Goal: Communication & Community: Answer question/provide support

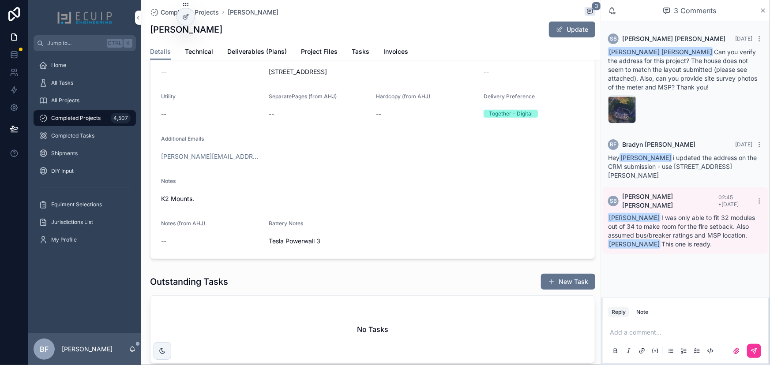
scroll to position [491, 0]
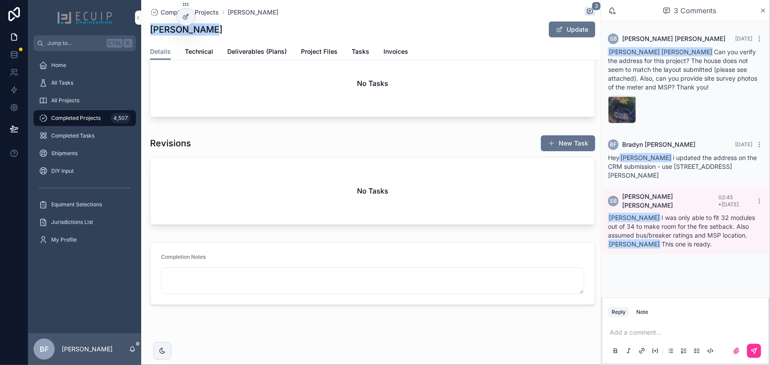
drag, startPoint x: 208, startPoint y: 34, endPoint x: 146, endPoint y: 40, distance: 62.5
click at [146, 40] on div "Completed Projects Chris Audino 3 Chris Audino Update Details Details Technical…" at bounding box center [373, 30] width 456 height 60
drag, startPoint x: 163, startPoint y: 35, endPoint x: 170, endPoint y: 30, distance: 8.8
copy h1 "Chris Audino"
click at [640, 333] on p "scrollable content" at bounding box center [687, 332] width 155 height 9
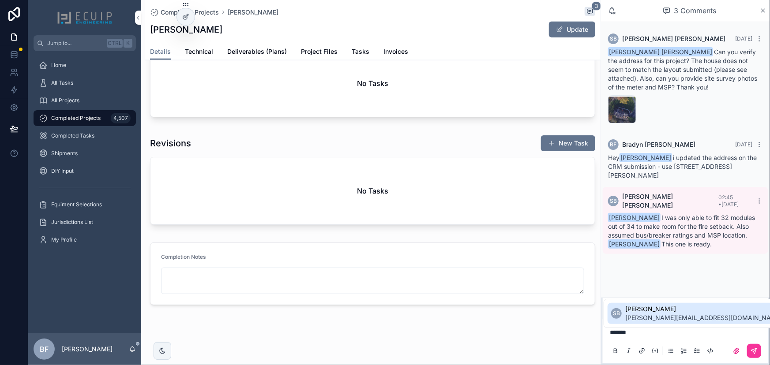
drag, startPoint x: 654, startPoint y: 309, endPoint x: 660, endPoint y: 311, distance: 6.0
click at [657, 309] on span "Sherri Bernales" at bounding box center [703, 309] width 157 height 9
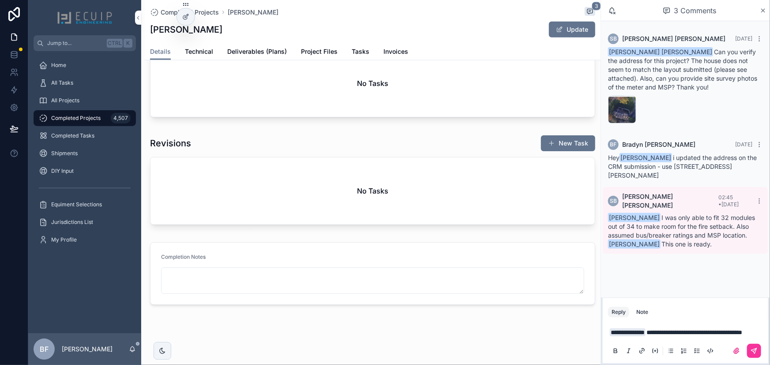
click at [678, 329] on p "**********" at bounding box center [687, 332] width 155 height 9
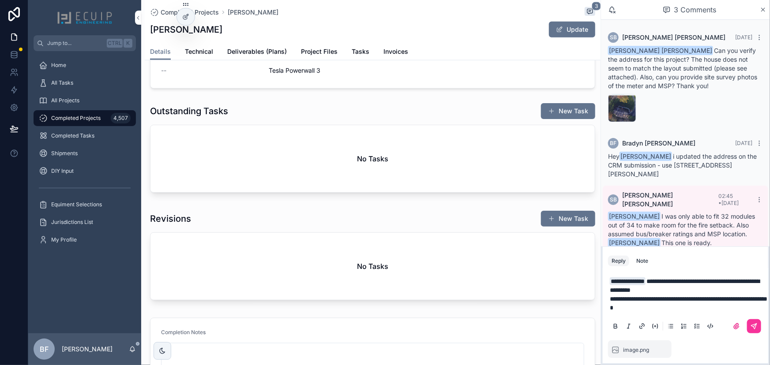
scroll to position [211, 0]
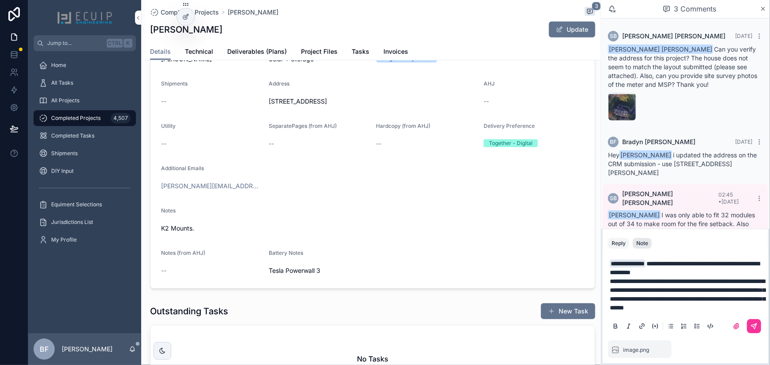
click at [642, 240] on div "Note" at bounding box center [642, 243] width 12 height 7
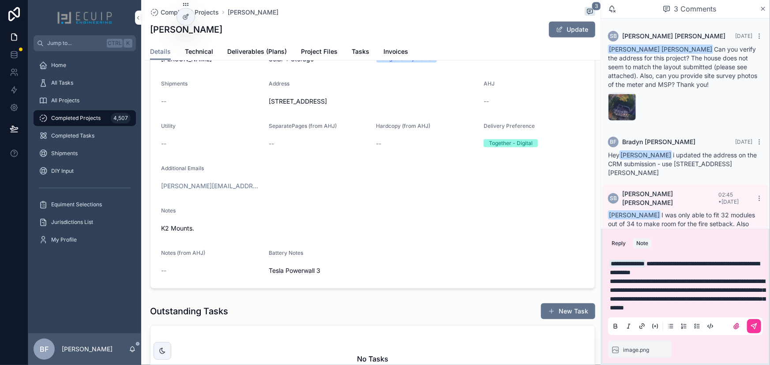
click at [712, 263] on p "**********" at bounding box center [687, 268] width 155 height 18
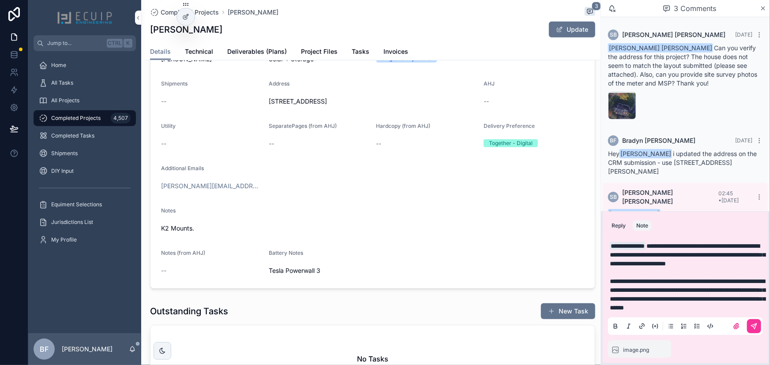
click at [659, 279] on span "**********" at bounding box center [687, 294] width 155 height 33
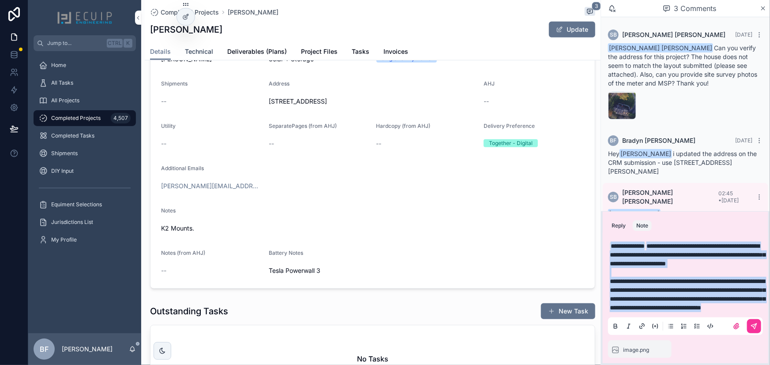
click at [196, 55] on span "Technical" at bounding box center [199, 51] width 28 height 9
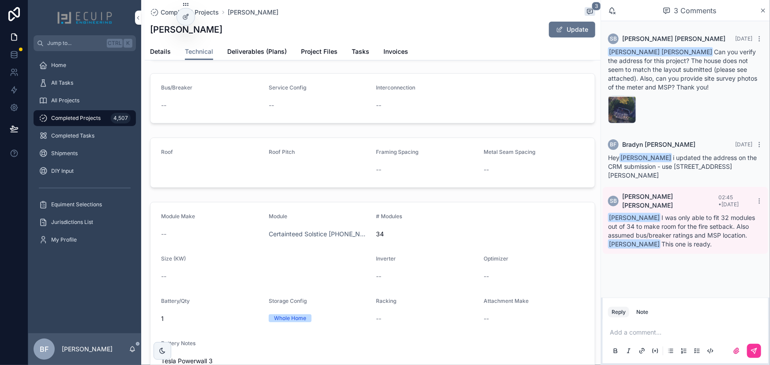
scroll to position [139, 0]
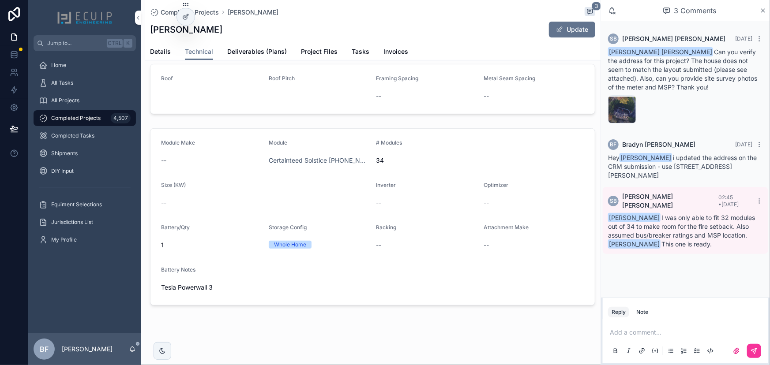
drag, startPoint x: 636, startPoint y: 336, endPoint x: 647, endPoint y: 335, distance: 11.5
click at [640, 335] on p "scrollable content" at bounding box center [687, 332] width 155 height 9
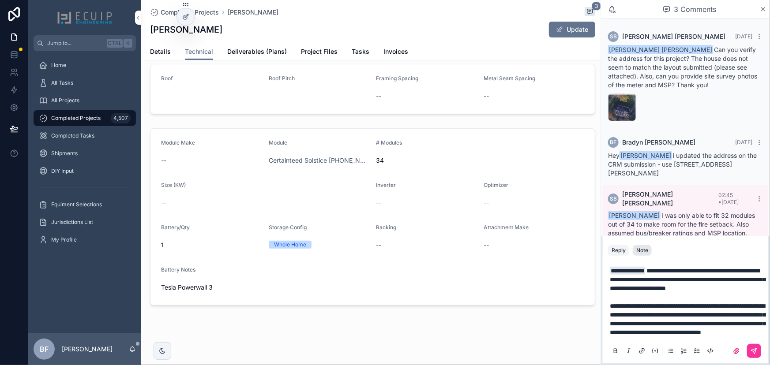
click at [648, 245] on button "Note" at bounding box center [642, 250] width 19 height 11
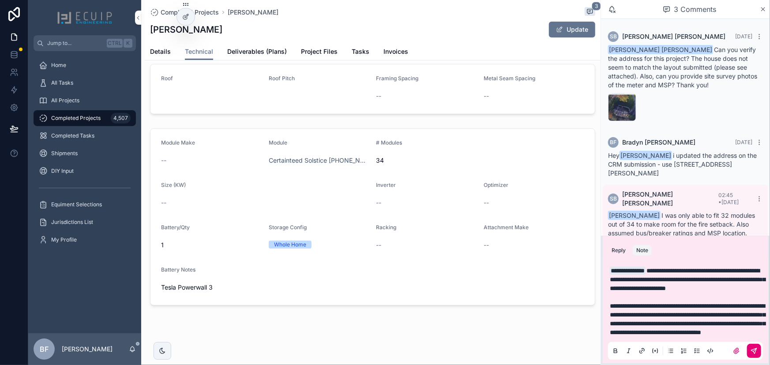
click at [754, 354] on icon "scrollable content" at bounding box center [753, 351] width 7 height 7
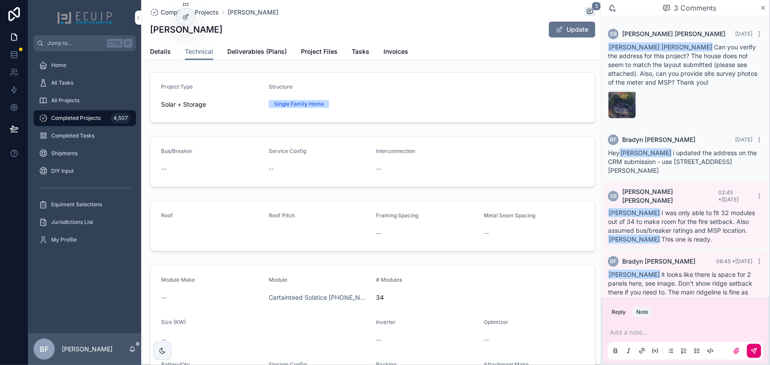
scroll to position [0, 0]
click at [167, 53] on span "Details" at bounding box center [160, 51] width 21 height 9
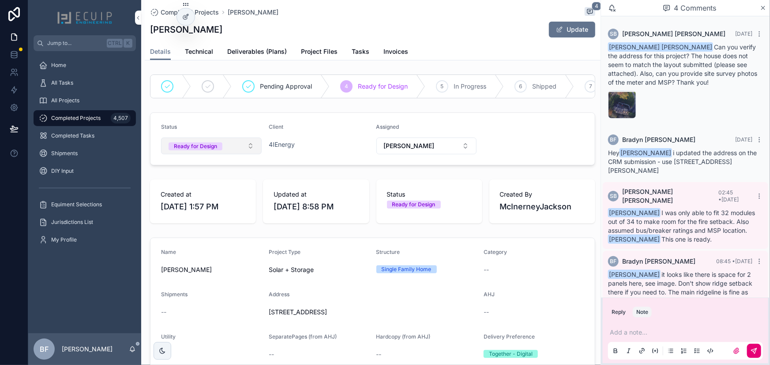
click at [222, 154] on button "Ready for Design" at bounding box center [211, 146] width 101 height 17
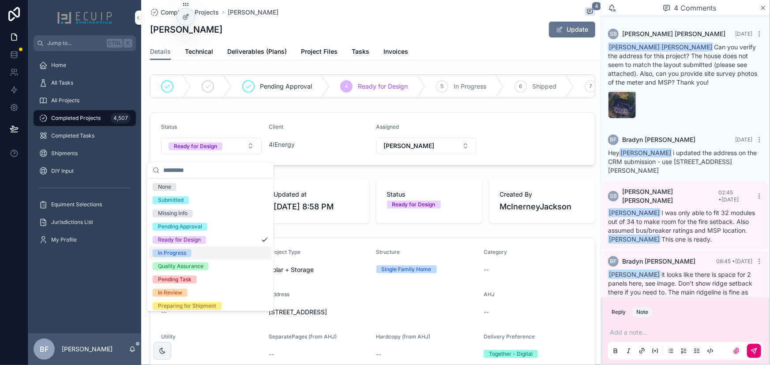
click at [189, 250] on span "In Progress" at bounding box center [172, 253] width 39 height 8
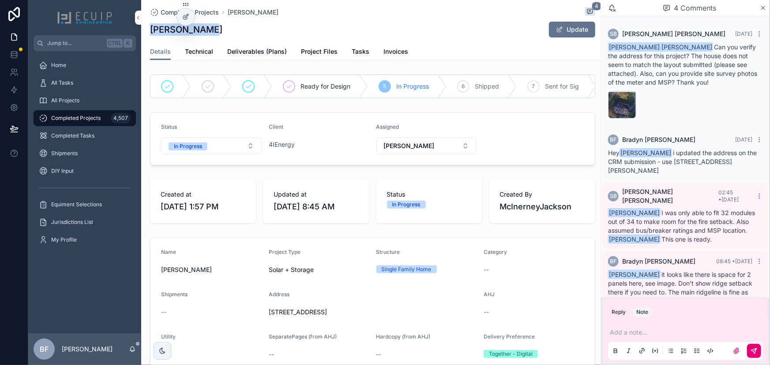
drag, startPoint x: 213, startPoint y: 37, endPoint x: 149, endPoint y: 34, distance: 64.1
click at [149, 34] on div "Completed Projects Chris Audino 4 Chris Audino Update Details Details Technical…" at bounding box center [373, 30] width 456 height 60
copy h1 "Chris Audino"
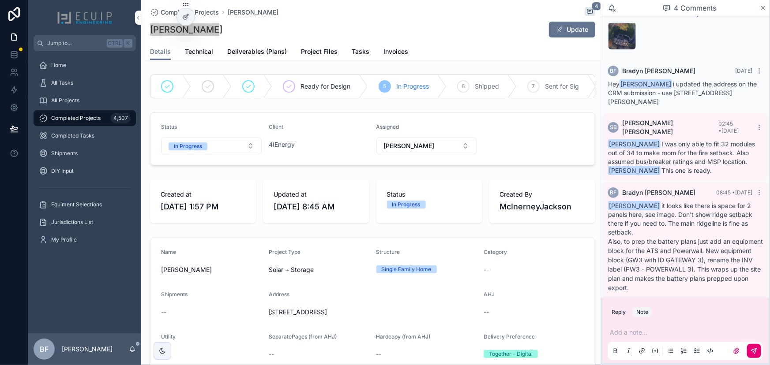
scroll to position [74, 0]
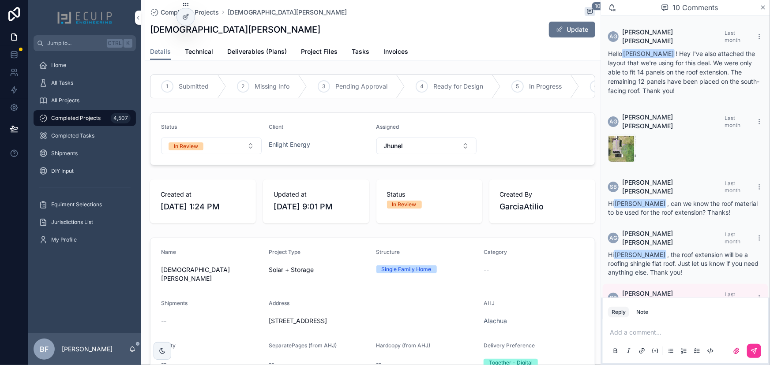
scroll to position [307, 0]
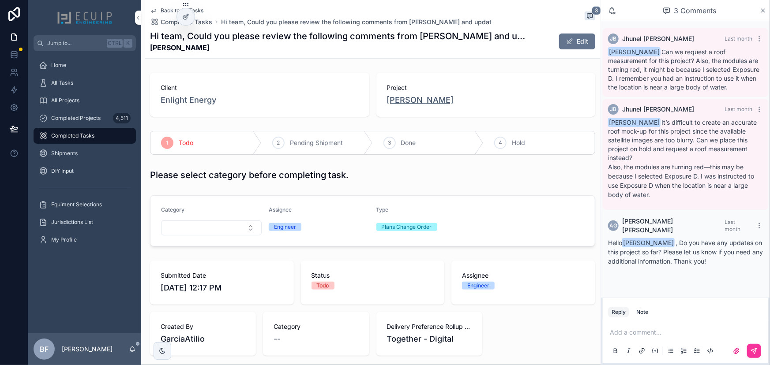
click at [414, 101] on span "Erich Marzolf" at bounding box center [420, 100] width 67 height 12
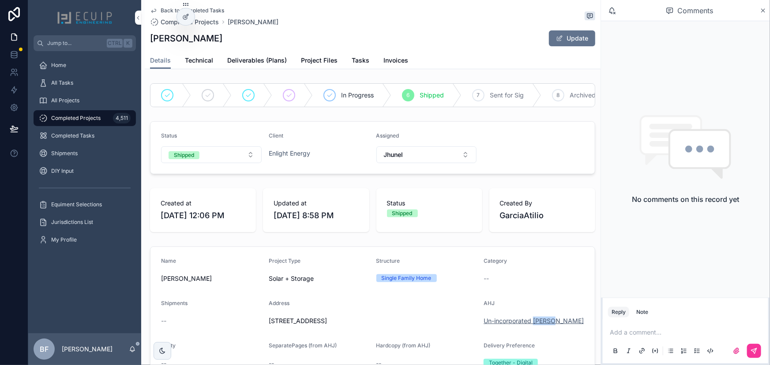
drag, startPoint x: 555, startPoint y: 327, endPoint x: 529, endPoint y: 329, distance: 26.6
click at [529, 326] on div "Un-incorporated Putnam" at bounding box center [533, 321] width 101 height 9
copy span "Putnam"
click at [550, 268] on div "Category" at bounding box center [533, 263] width 101 height 11
click at [360, 60] on span "Tasks" at bounding box center [361, 60] width 18 height 9
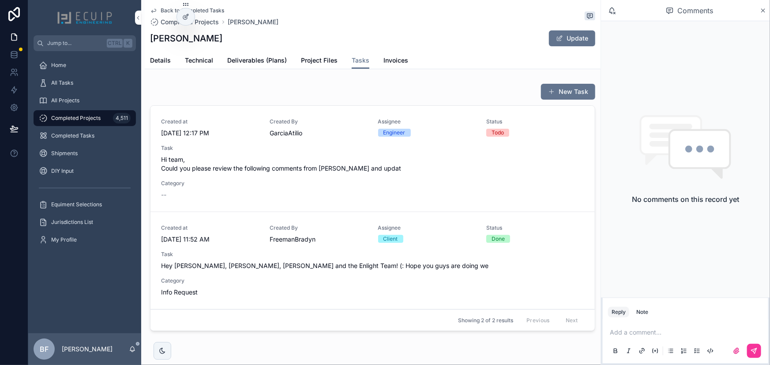
click at [348, 181] on div "Created at 9/18/2025 12:17 PM Created By GarciaAtilio Assignee Engineer Status …" at bounding box center [372, 158] width 423 height 81
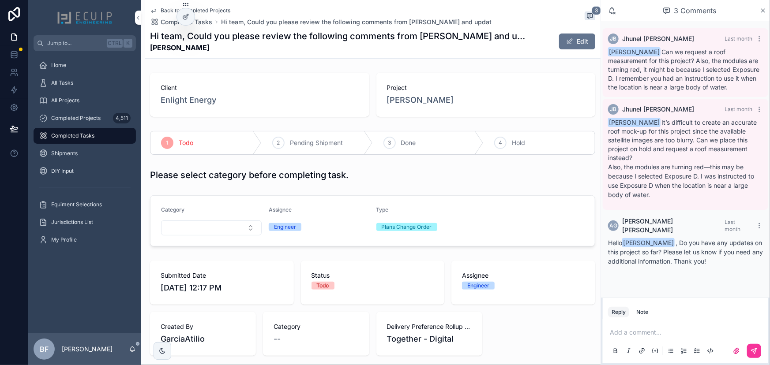
click at [494, 139] on div "4" at bounding box center [500, 143] width 12 height 12
click at [112, 76] on div "All Tasks" at bounding box center [85, 83] width 92 height 14
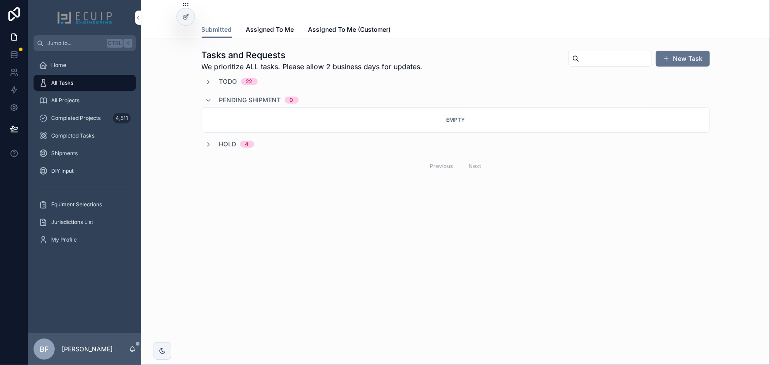
click at [246, 146] on div "4" at bounding box center [247, 144] width 4 height 7
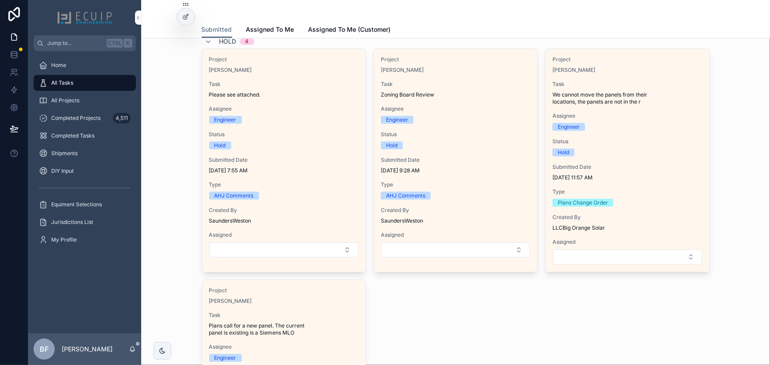
scroll to position [120, 0]
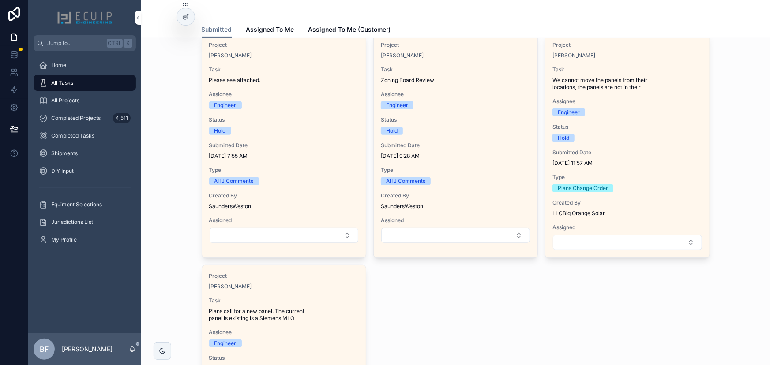
click at [322, 121] on span "Status" at bounding box center [284, 119] width 150 height 7
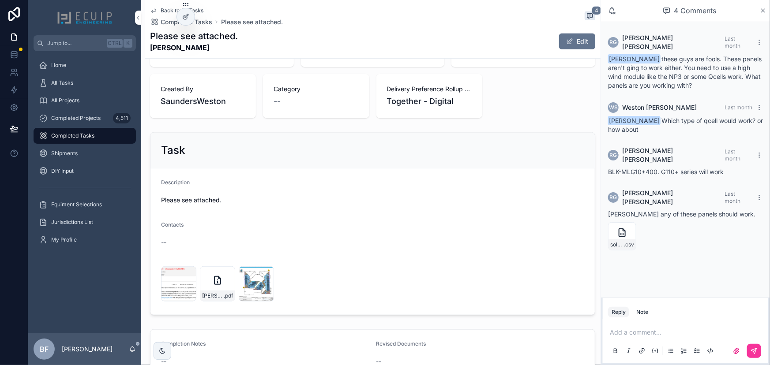
scroll to position [240, 0]
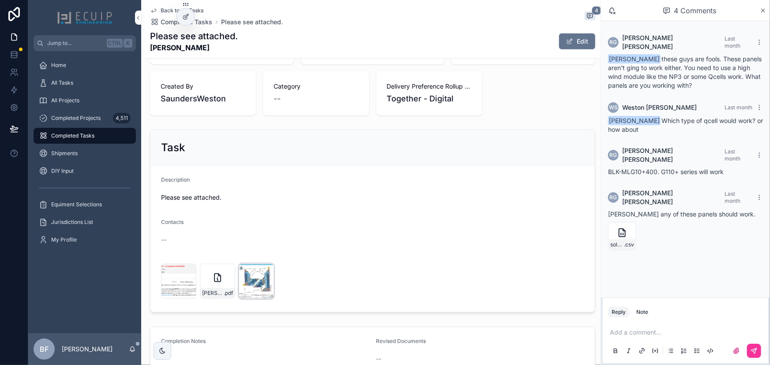
click at [255, 284] on div "Screenshot-2025-09-18-at-9.20.09-AM .png" at bounding box center [256, 281] width 35 height 35
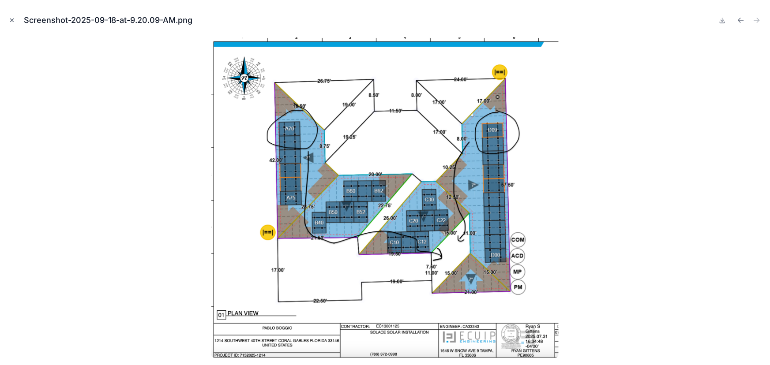
click at [12, 23] on button "Close modal" at bounding box center [12, 20] width 10 height 10
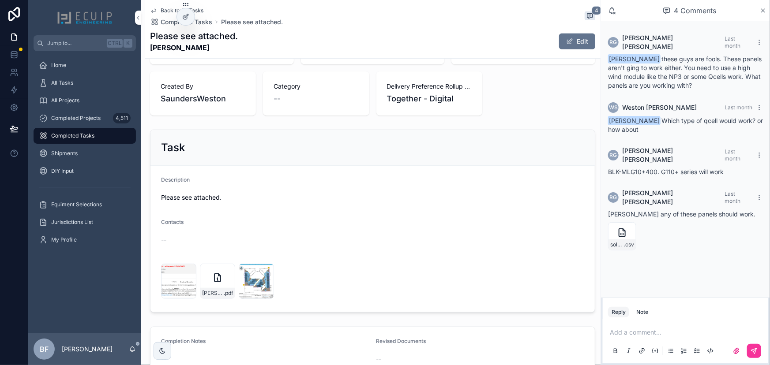
drag, startPoint x: 95, startPoint y: 85, endPoint x: 116, endPoint y: 91, distance: 21.6
click at [95, 85] on div "All Tasks" at bounding box center [85, 83] width 92 height 14
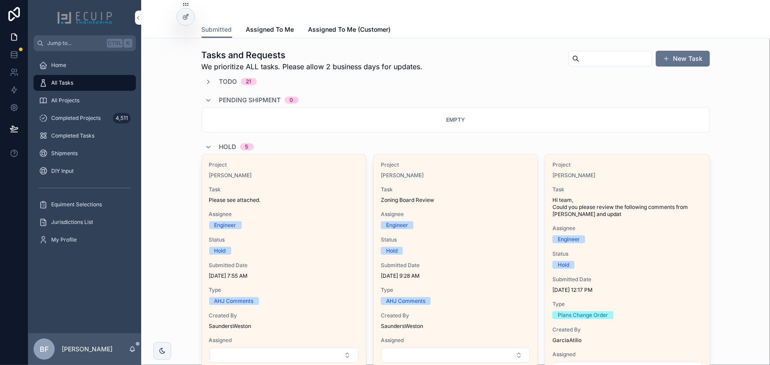
click at [463, 170] on div "Project Gwenn Mclaughlin" at bounding box center [456, 170] width 150 height 18
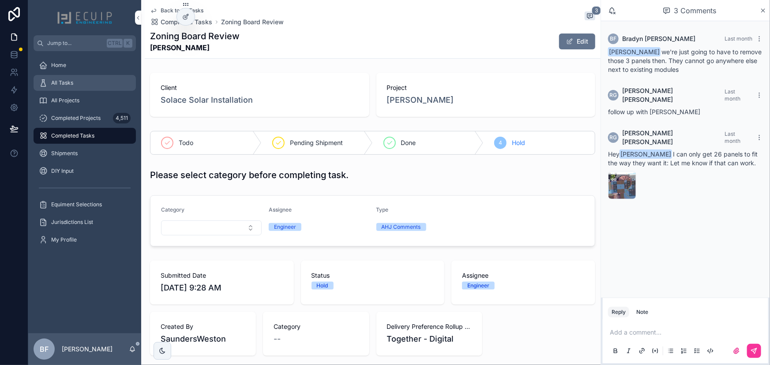
click at [98, 86] on div "All Tasks" at bounding box center [85, 83] width 92 height 14
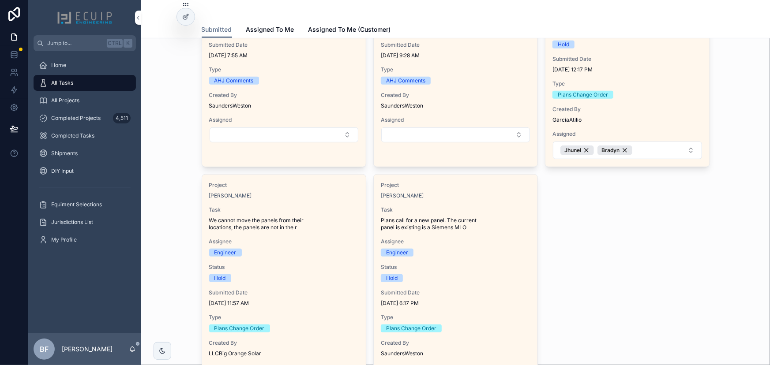
scroll to position [281, 0]
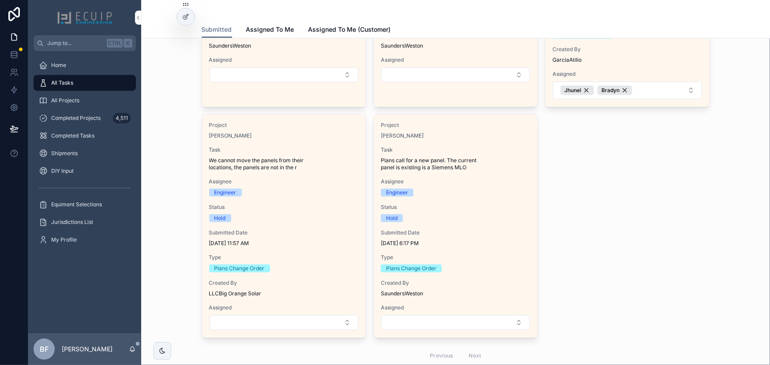
click at [484, 150] on span "Task" at bounding box center [456, 149] width 150 height 7
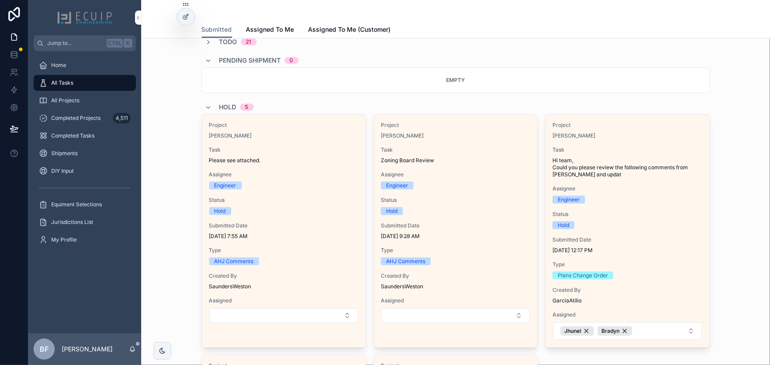
scroll to position [281, 0]
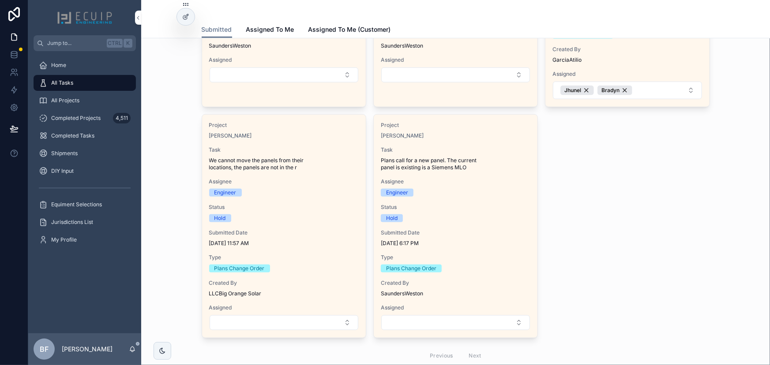
click at [319, 172] on div "Project EDUARDO GONZALEZ CHI Task We cannot move the panels from their location…" at bounding box center [284, 226] width 164 height 223
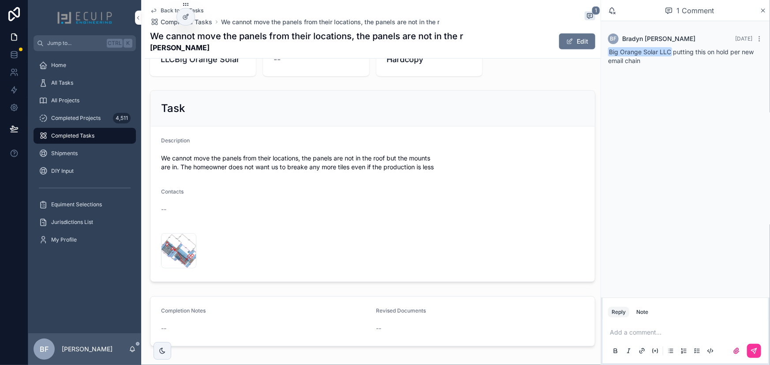
scroll to position [281, 0]
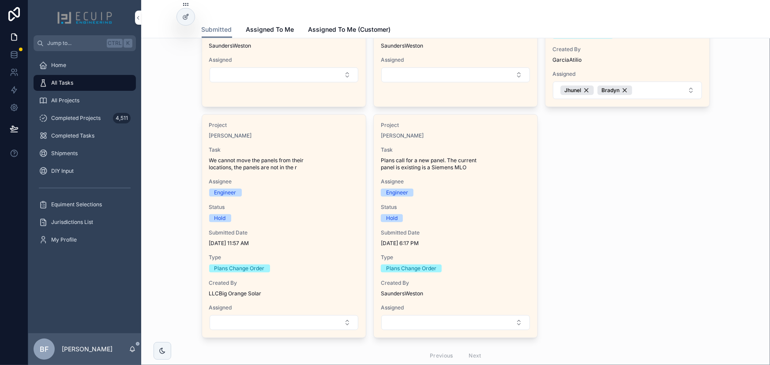
scroll to position [40, 0]
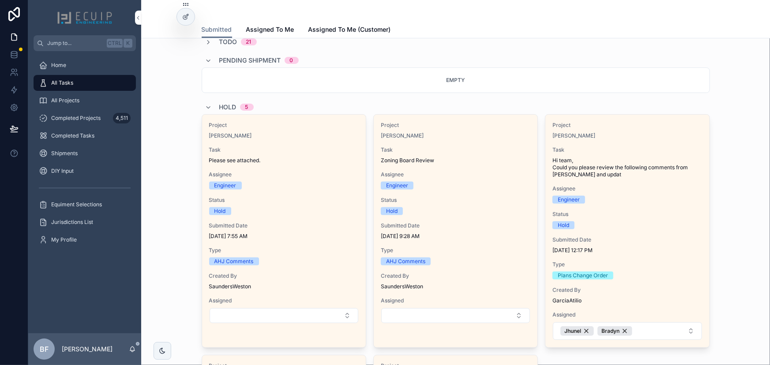
click at [234, 105] on div "Hold 5" at bounding box center [236, 107] width 34 height 14
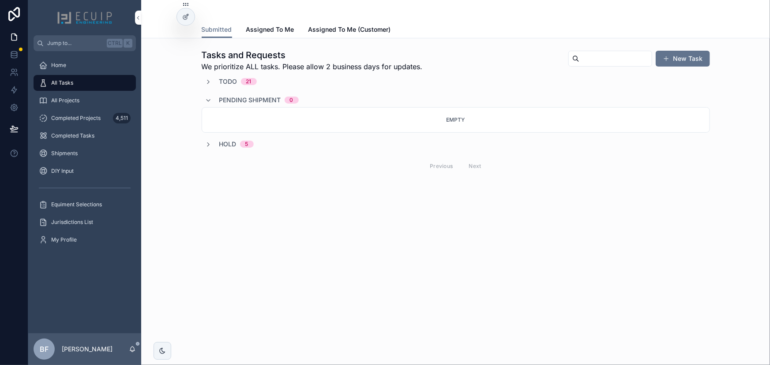
click at [229, 80] on span "Todo" at bounding box center [228, 81] width 18 height 9
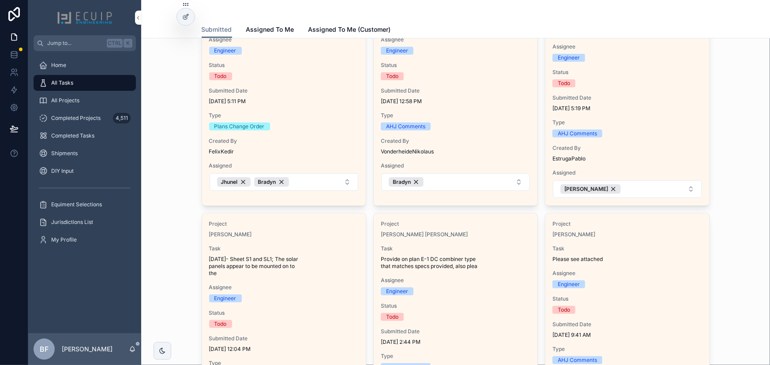
scroll to position [120, 0]
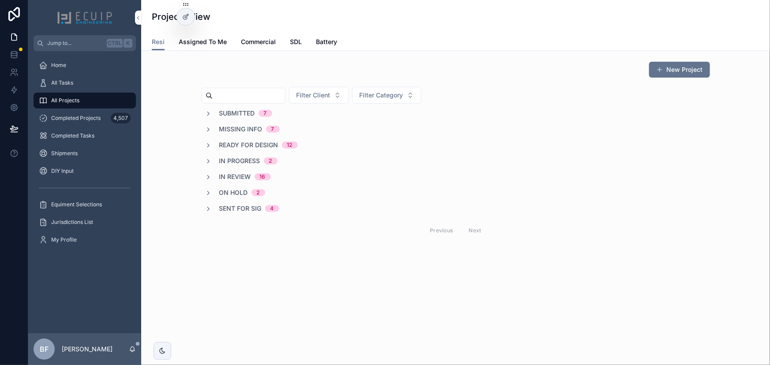
click at [252, 159] on span "In Progress" at bounding box center [239, 161] width 41 height 9
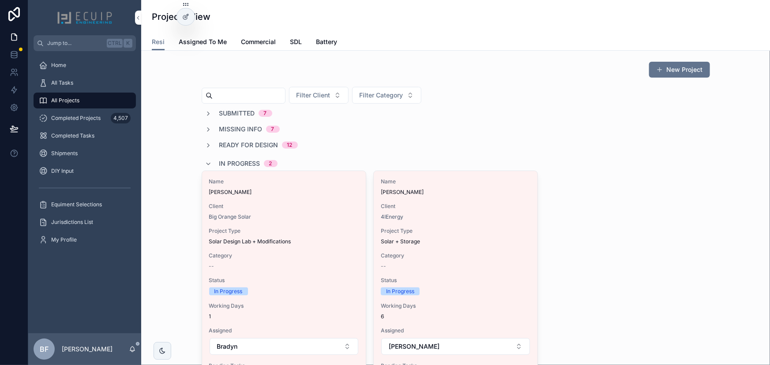
click at [459, 201] on div "Name Chris Audino Client 4IEnergy Project Type Solar + Storage Category -- Stat…" at bounding box center [456, 275] width 164 height 209
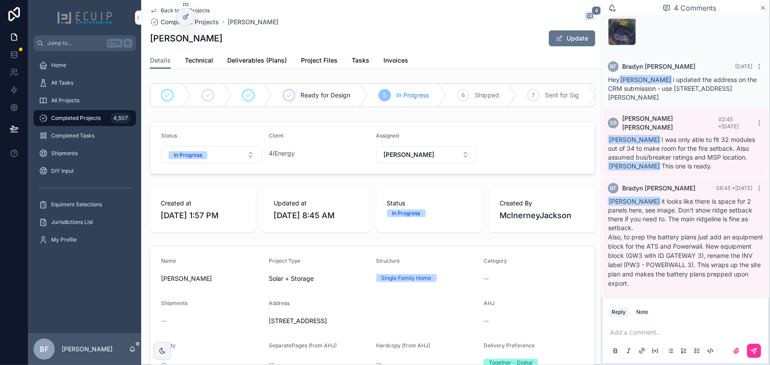
scroll to position [74, 0]
click at [652, 336] on p "scrollable content" at bounding box center [687, 332] width 155 height 9
click at [646, 310] on div "Note" at bounding box center [642, 312] width 12 height 7
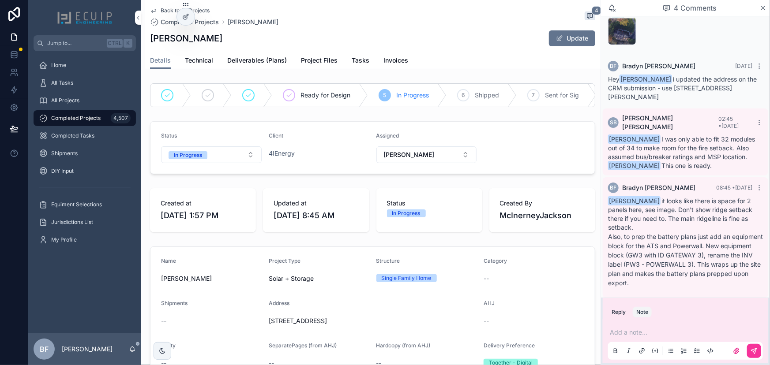
click at [636, 331] on p "scrollable content" at bounding box center [687, 332] width 155 height 9
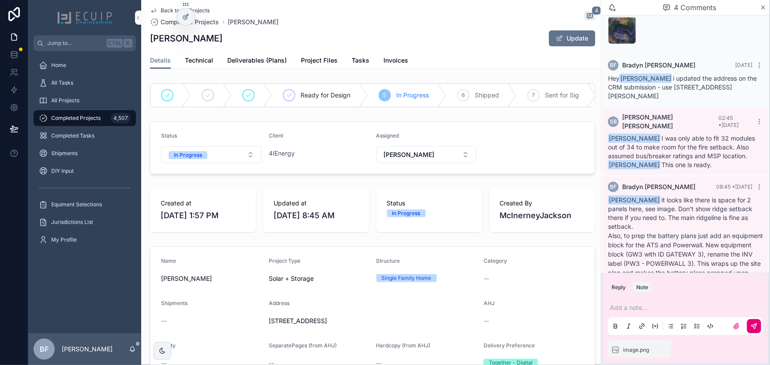
click at [754, 325] on icon "scrollable content" at bounding box center [753, 326] width 7 height 7
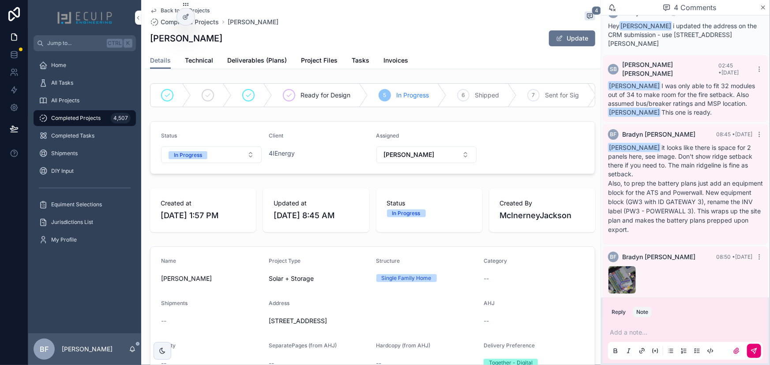
scroll to position [131, 0]
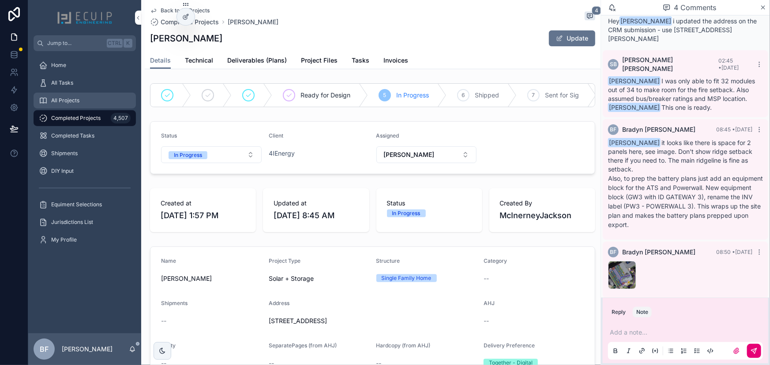
click at [100, 103] on div "All Projects" at bounding box center [85, 101] width 92 height 14
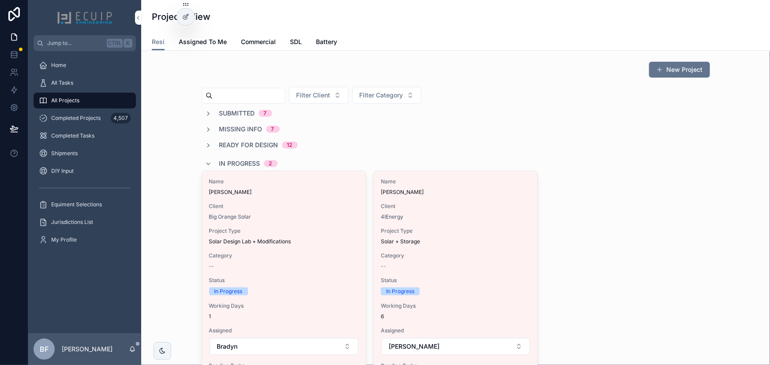
click at [242, 169] on div "In Progress 2" at bounding box center [248, 164] width 58 height 14
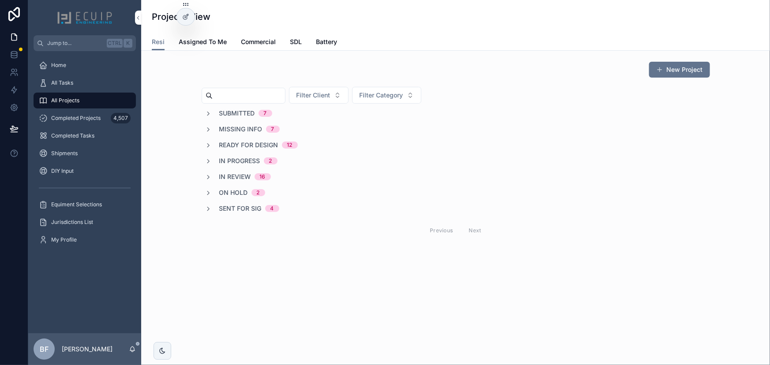
click at [241, 205] on span "Sent for Sig" at bounding box center [240, 208] width 42 height 9
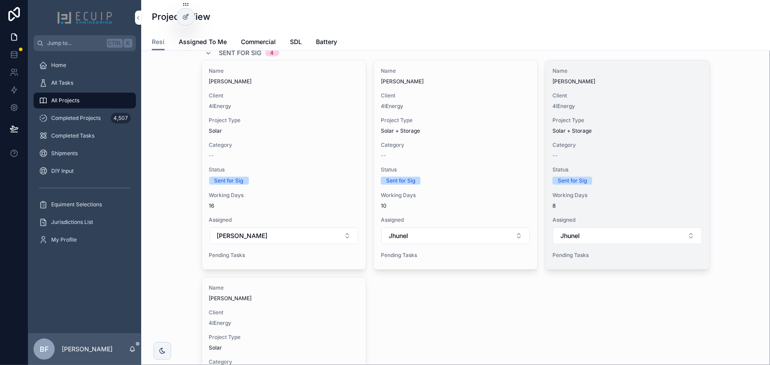
scroll to position [160, 0]
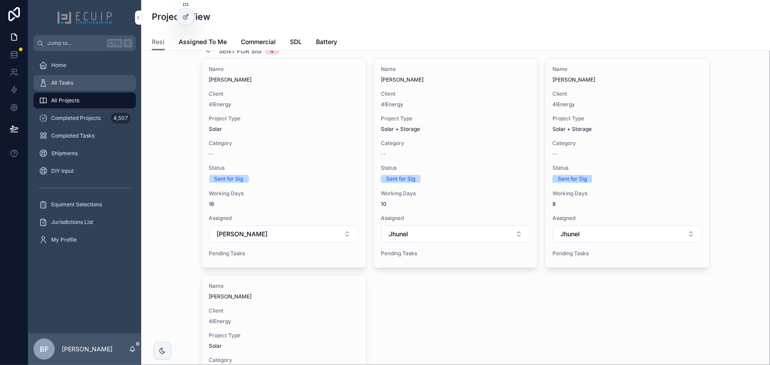
click at [86, 89] on div "All Tasks" at bounding box center [85, 83] width 92 height 14
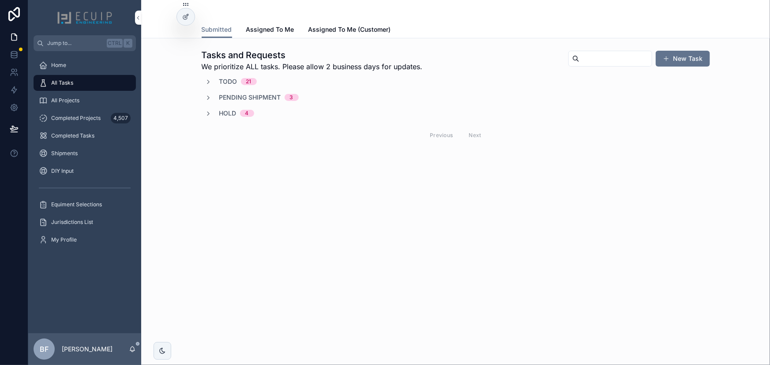
click at [261, 95] on span "Pending Shipment" at bounding box center [250, 97] width 62 height 9
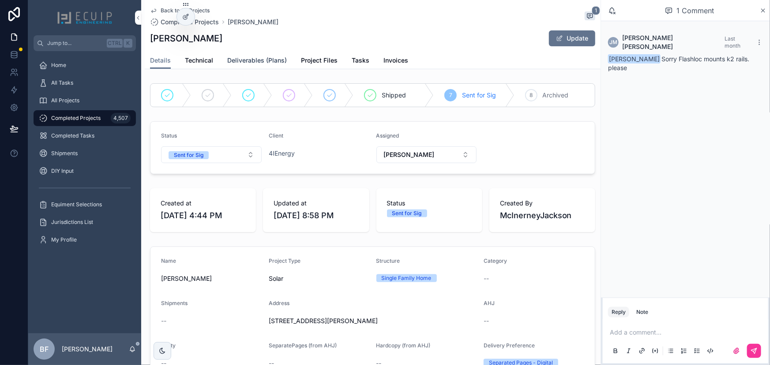
click at [270, 61] on span "Deliverables (Plans)" at bounding box center [257, 60] width 60 height 9
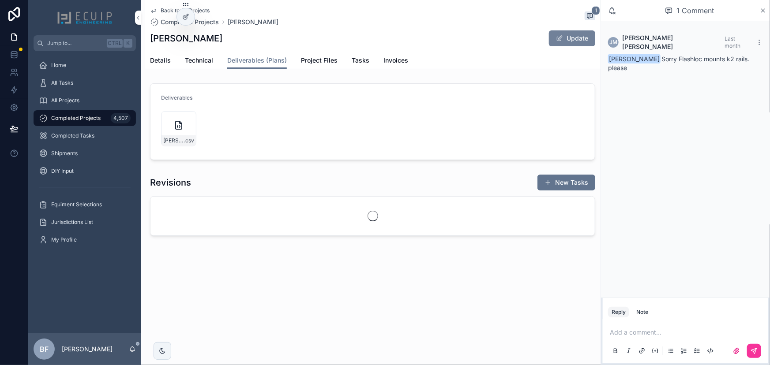
click at [555, 34] on button "Update" at bounding box center [572, 38] width 46 height 16
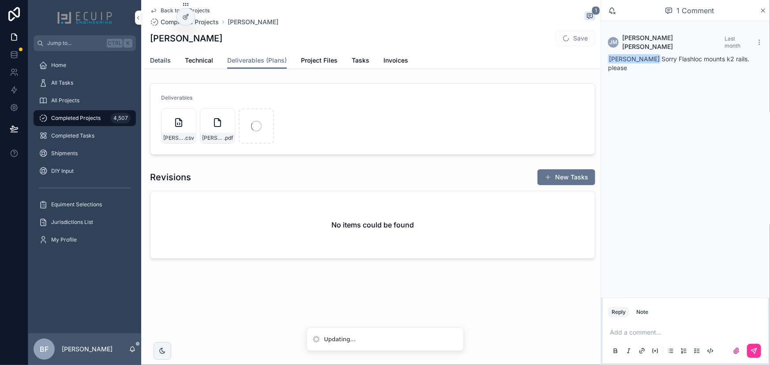
click at [158, 57] on span "Details" at bounding box center [160, 60] width 21 height 9
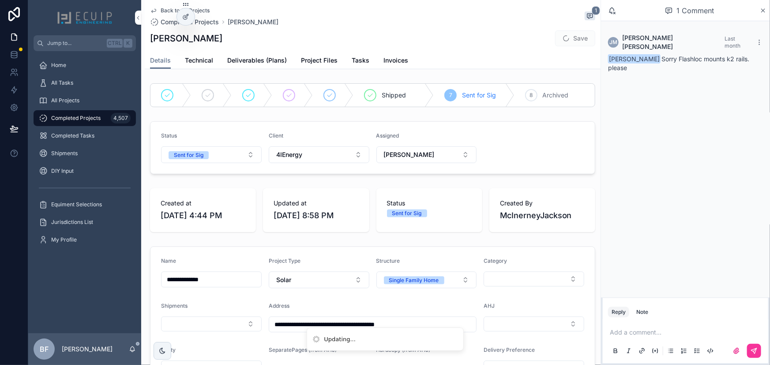
click at [267, 66] on link "Deliverables (Plans)" at bounding box center [257, 61] width 60 height 18
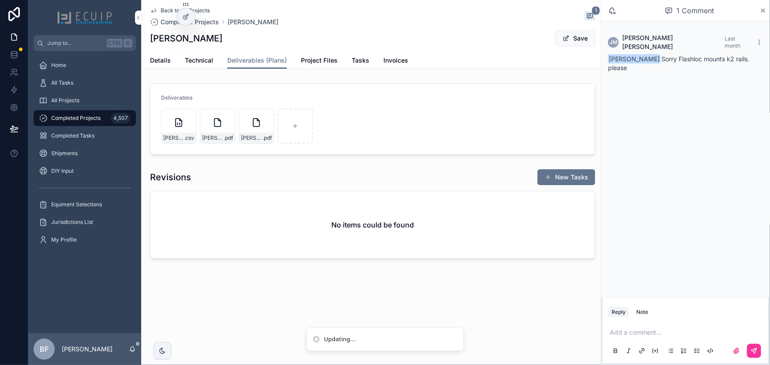
drag, startPoint x: 581, startPoint y: 36, endPoint x: 560, endPoint y: 52, distance: 26.7
click at [581, 36] on button "Save" at bounding box center [575, 38] width 40 height 16
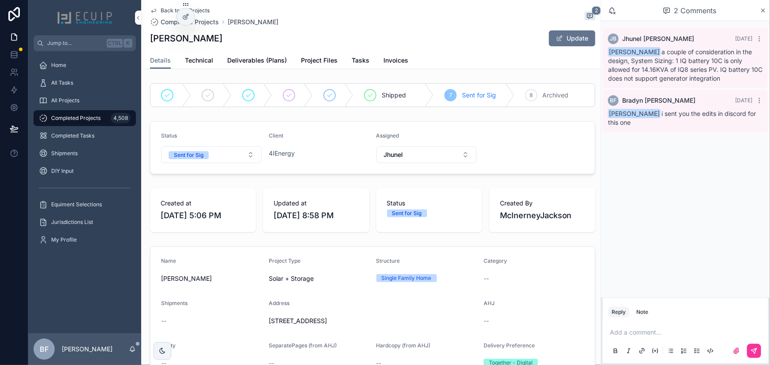
drag, startPoint x: 266, startPoint y: 65, endPoint x: 287, endPoint y: 64, distance: 21.7
click at [266, 65] on link "Deliverables (Plans)" at bounding box center [257, 61] width 60 height 18
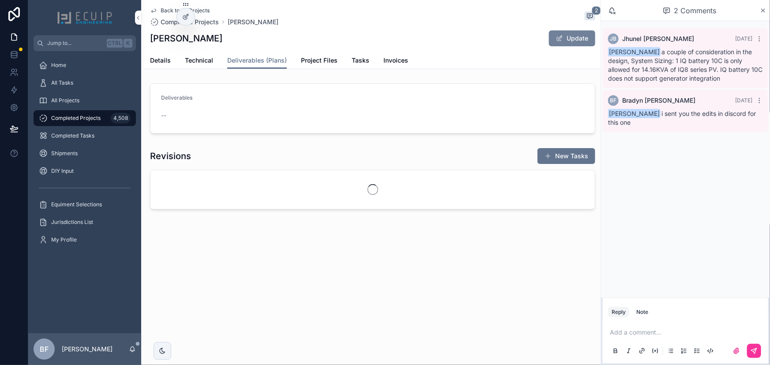
click at [563, 44] on button "Update" at bounding box center [572, 38] width 46 height 16
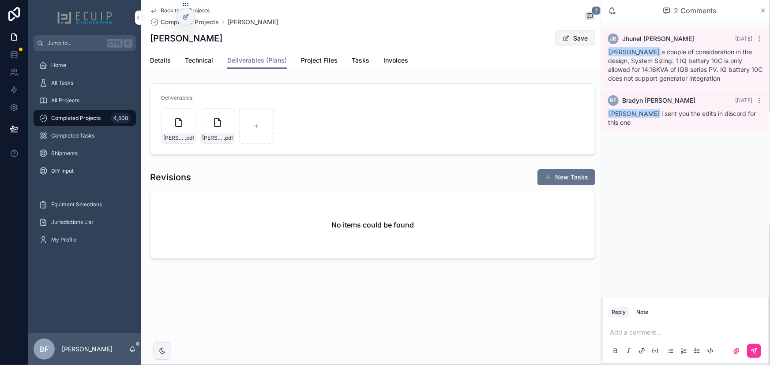
click at [568, 32] on button "Save" at bounding box center [575, 38] width 40 height 16
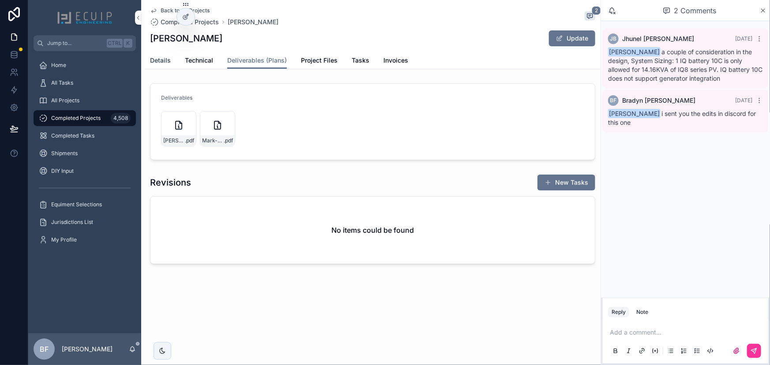
click at [166, 57] on span "Details" at bounding box center [160, 60] width 21 height 9
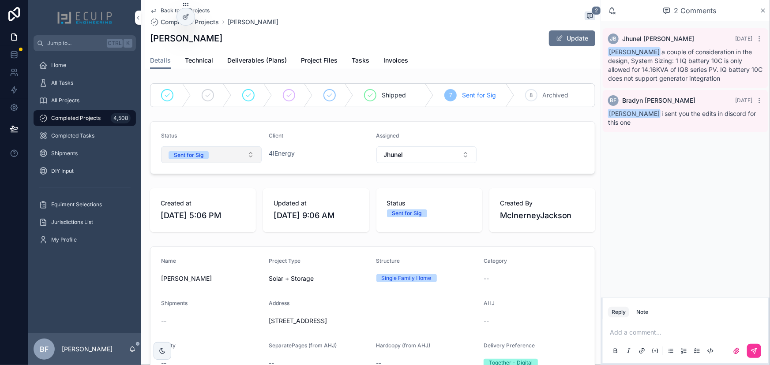
click at [221, 158] on button "Sent for Sig" at bounding box center [211, 154] width 101 height 17
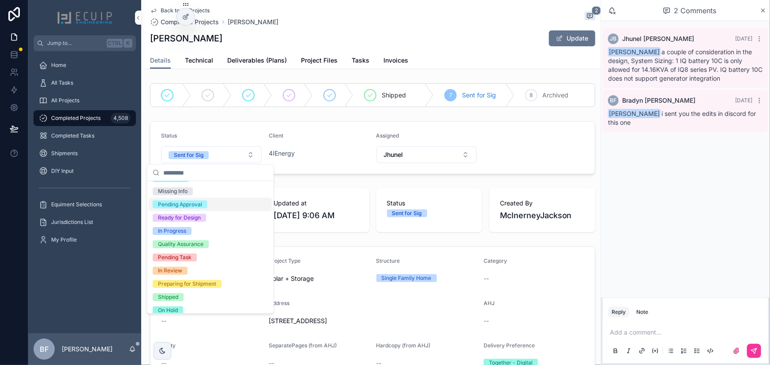
scroll to position [69, 0]
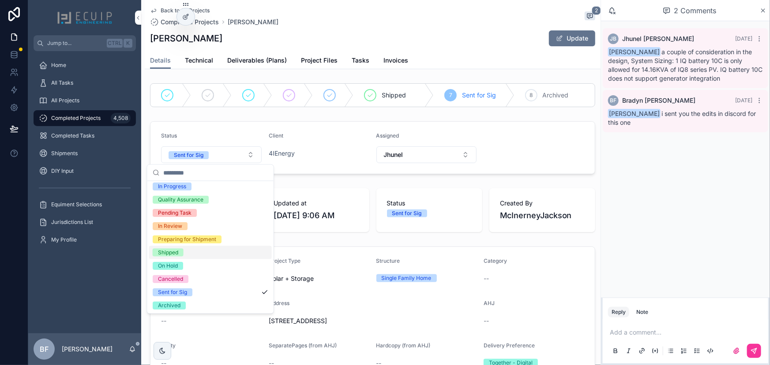
click at [174, 255] on div "Shipped" at bounding box center [168, 253] width 20 height 8
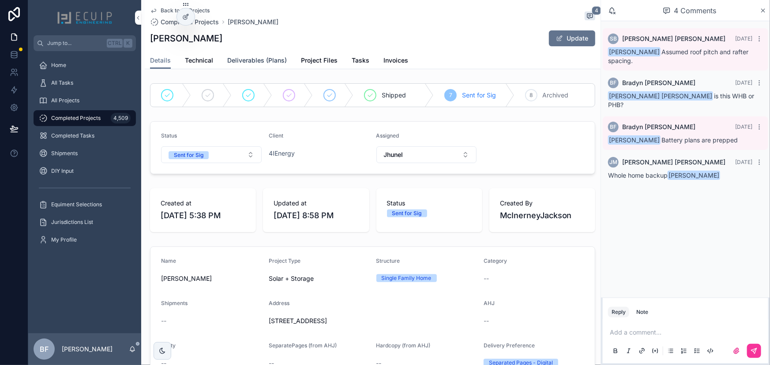
click at [256, 63] on span "Deliverables (Plans)" at bounding box center [257, 60] width 60 height 9
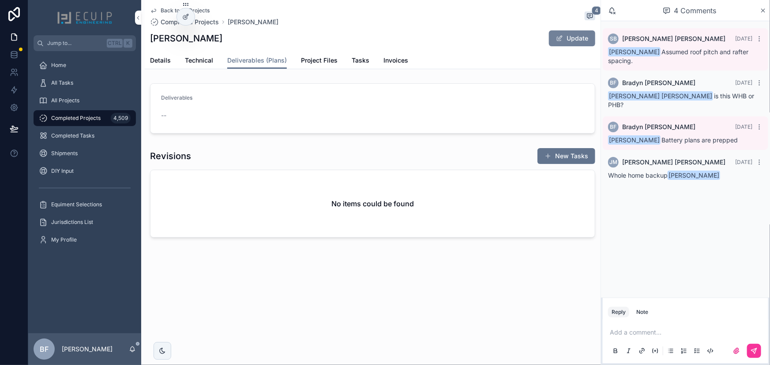
click at [561, 44] on button "Update" at bounding box center [572, 38] width 46 height 16
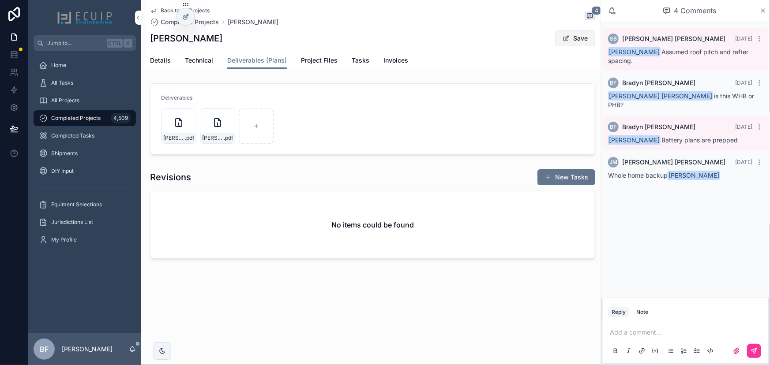
click at [584, 36] on button "Save" at bounding box center [575, 38] width 40 height 16
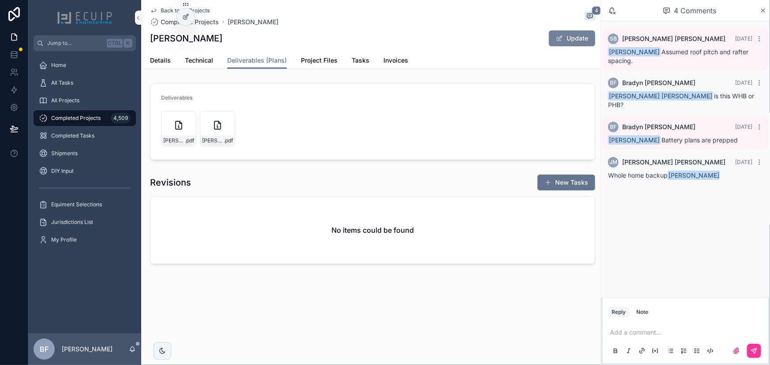
click at [584, 36] on button "Update" at bounding box center [572, 38] width 46 height 16
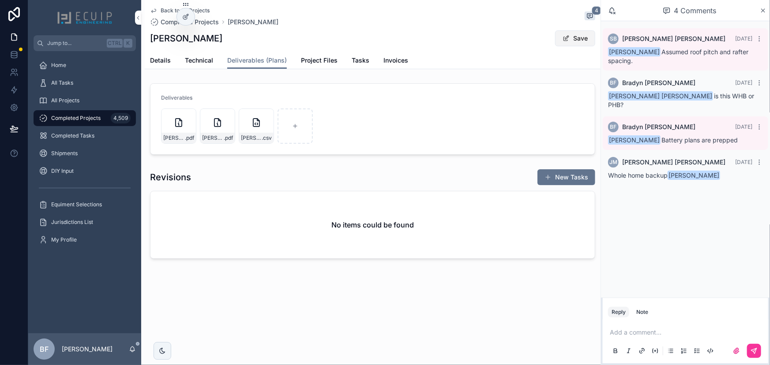
click at [573, 40] on button "Save" at bounding box center [575, 38] width 40 height 16
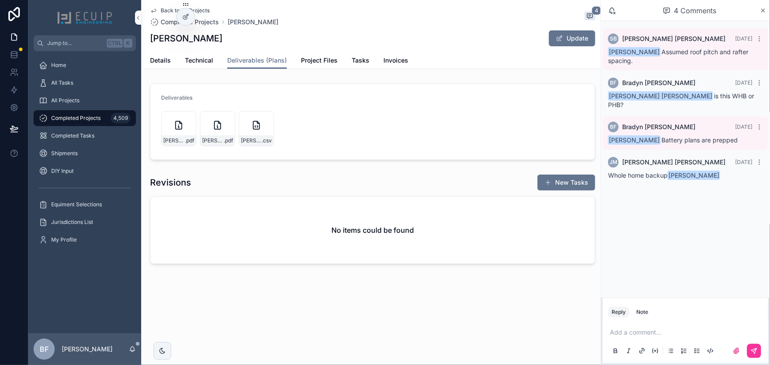
drag, startPoint x: 153, startPoint y: 57, endPoint x: 166, endPoint y: 71, distance: 19.0
click at [153, 57] on span "Details" at bounding box center [160, 60] width 21 height 9
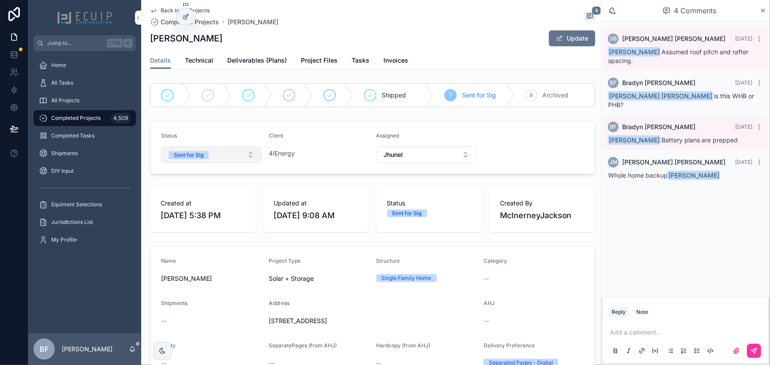
drag, startPoint x: 215, startPoint y: 151, endPoint x: 217, endPoint y: 160, distance: 9.5
click at [215, 151] on button "Sent for Sig" at bounding box center [211, 154] width 101 height 17
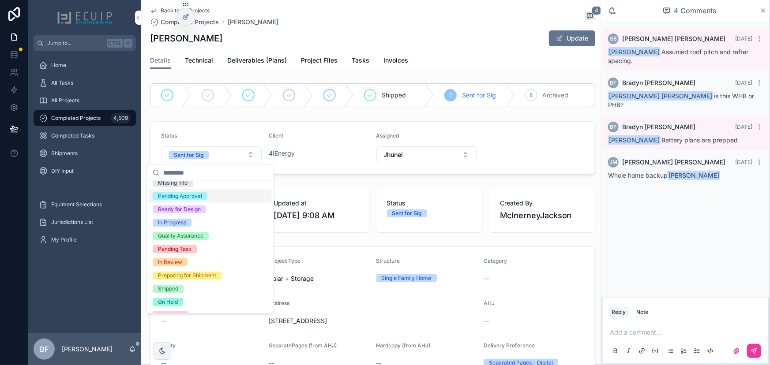
scroll to position [69, 0]
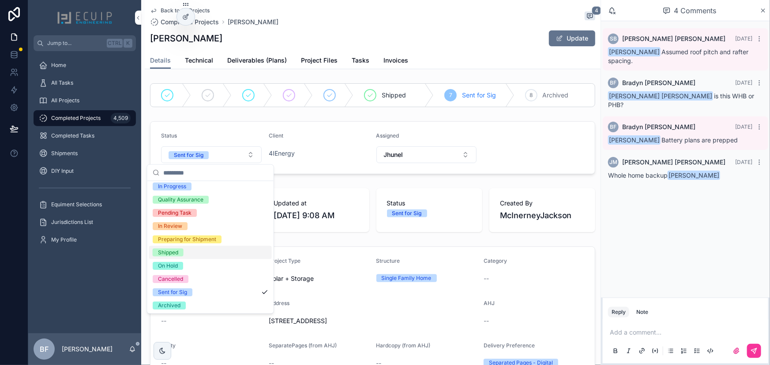
click at [179, 250] on span "Shipped" at bounding box center [168, 253] width 31 height 8
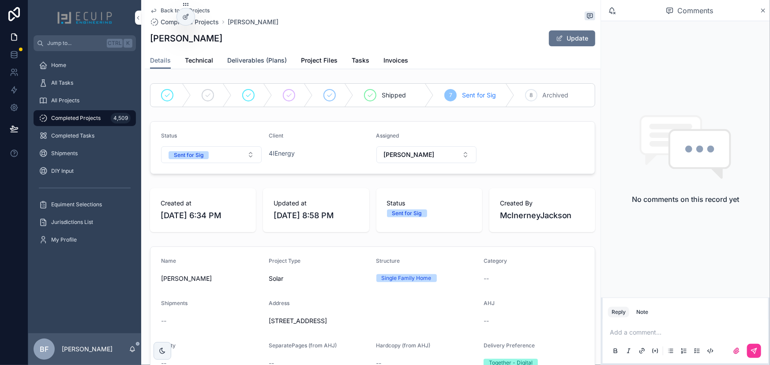
click at [249, 54] on link "Deliverables (Plans)" at bounding box center [257, 61] width 60 height 18
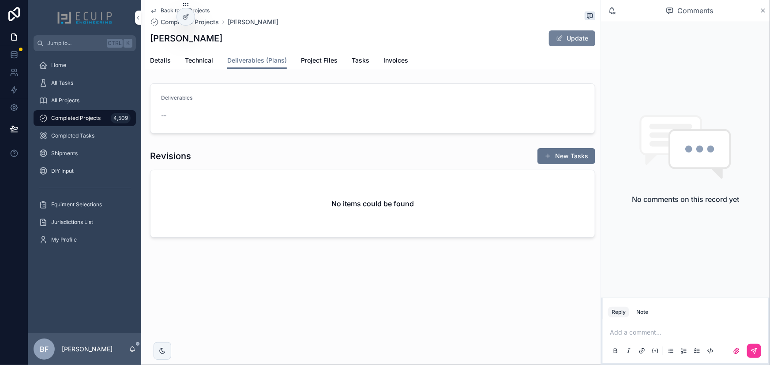
click at [562, 36] on span "scrollable content" at bounding box center [559, 38] width 7 height 7
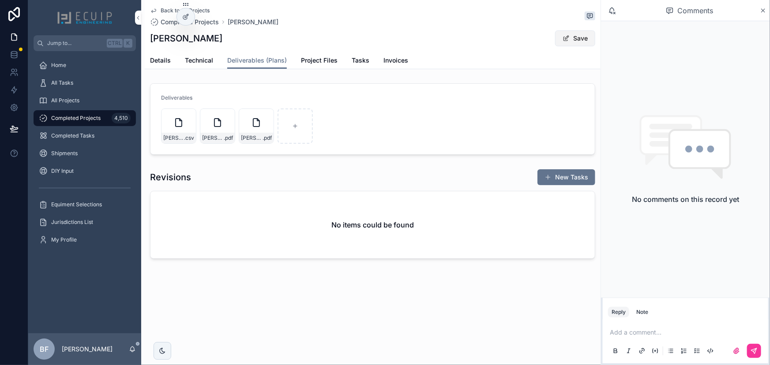
drag, startPoint x: 568, startPoint y: 38, endPoint x: 553, endPoint y: 39, distance: 15.4
click at [568, 38] on span "scrollable content" at bounding box center [565, 38] width 7 height 7
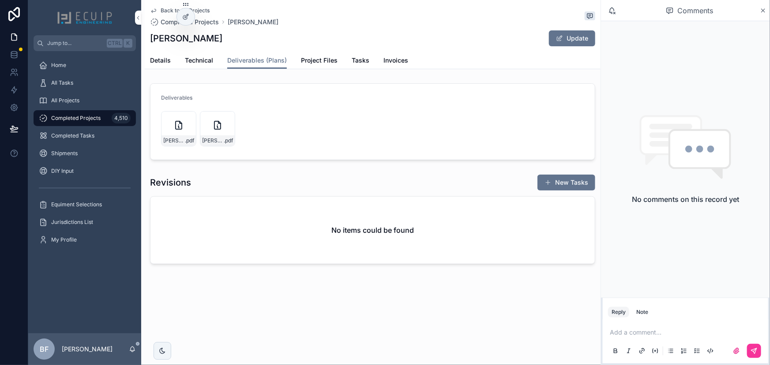
drag, startPoint x: 152, startPoint y: 62, endPoint x: 199, endPoint y: 111, distance: 67.7
click at [152, 62] on span "Details" at bounding box center [160, 60] width 21 height 9
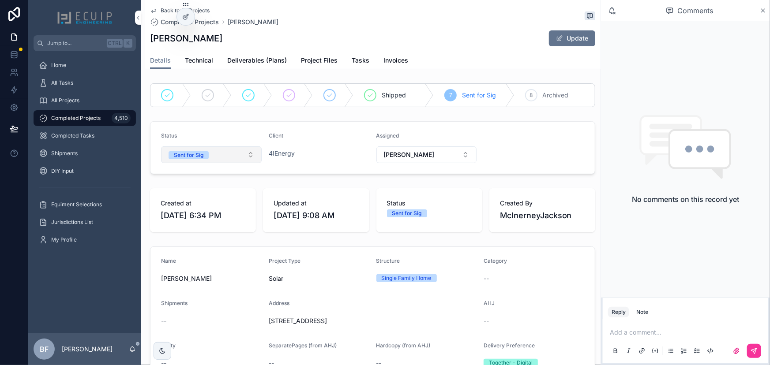
click at [215, 162] on button "Sent for Sig" at bounding box center [211, 154] width 101 height 17
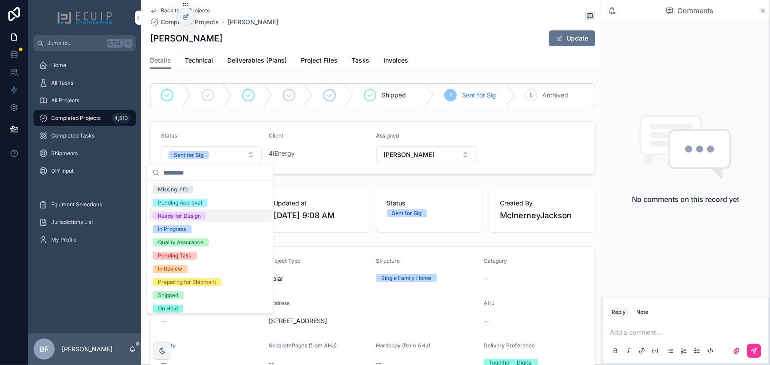
scroll to position [69, 0]
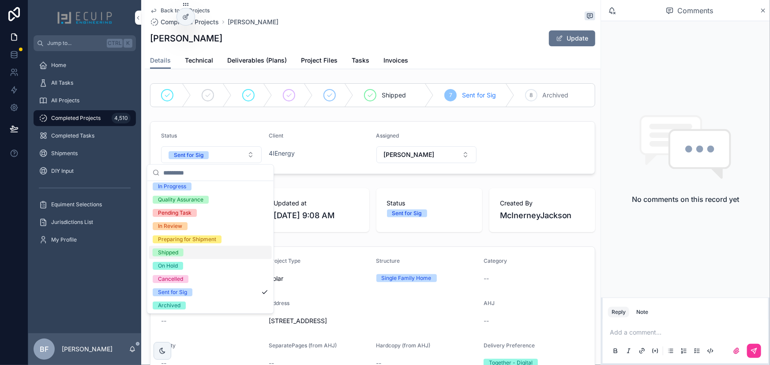
click at [180, 247] on div "Shipped" at bounding box center [210, 252] width 123 height 13
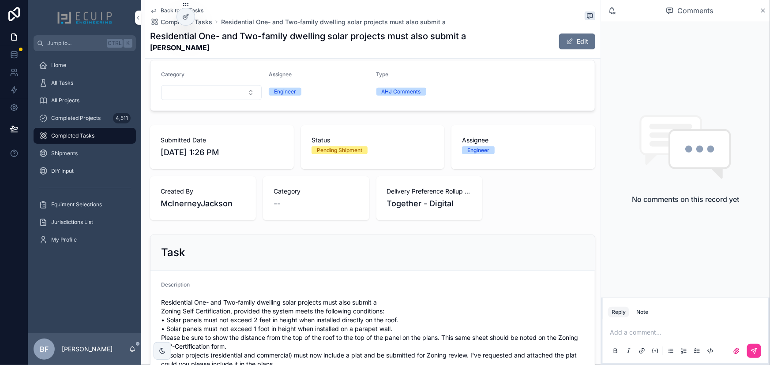
scroll to position [281, 0]
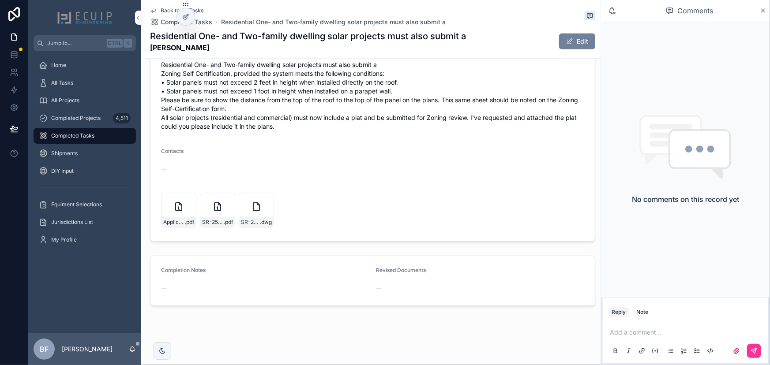
click at [568, 39] on button "Edit" at bounding box center [577, 42] width 36 height 16
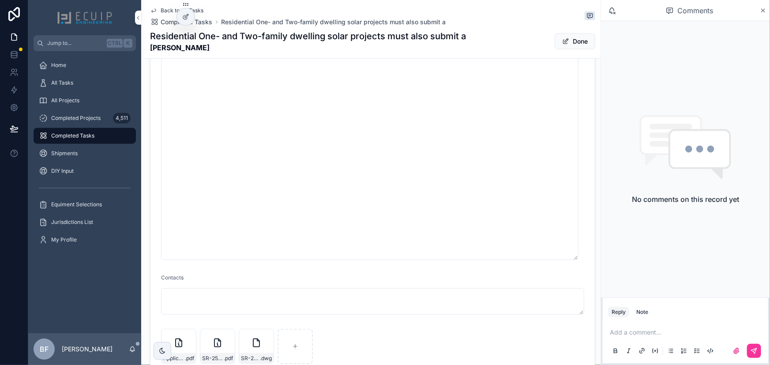
scroll to position [600, 0]
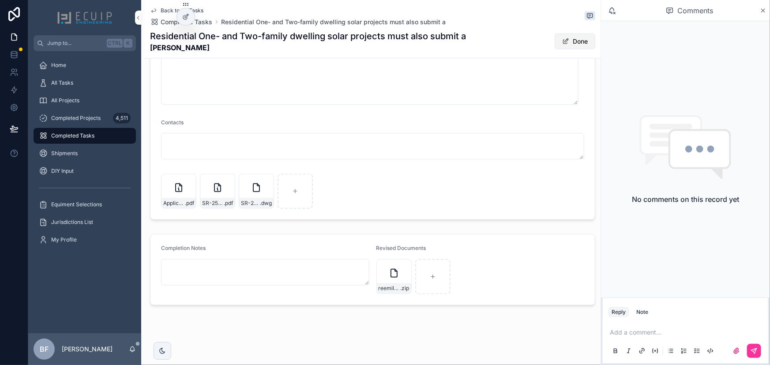
click at [565, 46] on button "Done" at bounding box center [575, 42] width 41 height 16
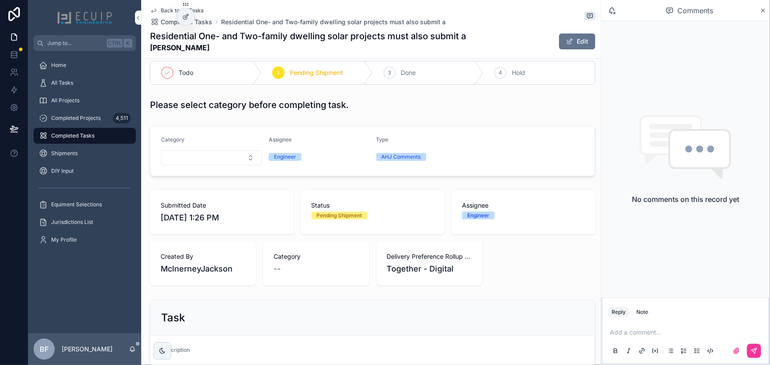
scroll to position [0, 0]
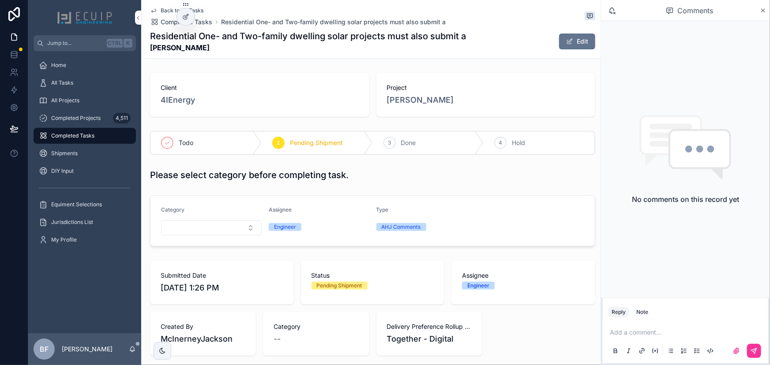
click at [387, 136] on div "3 Done" at bounding box center [428, 142] width 111 height 23
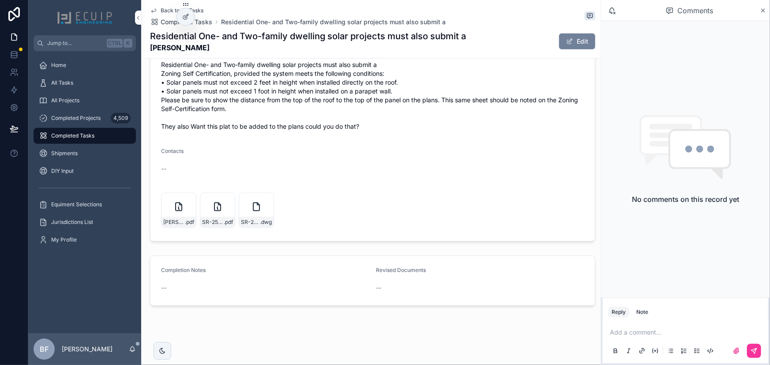
click at [566, 41] on span "scrollable content" at bounding box center [569, 41] width 7 height 7
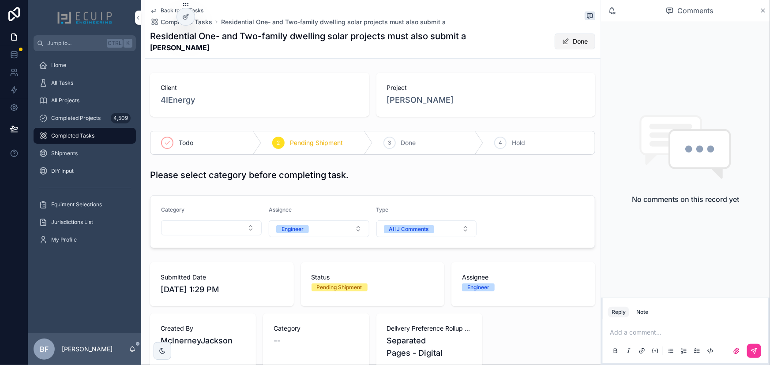
click at [582, 37] on button "Done" at bounding box center [575, 42] width 41 height 16
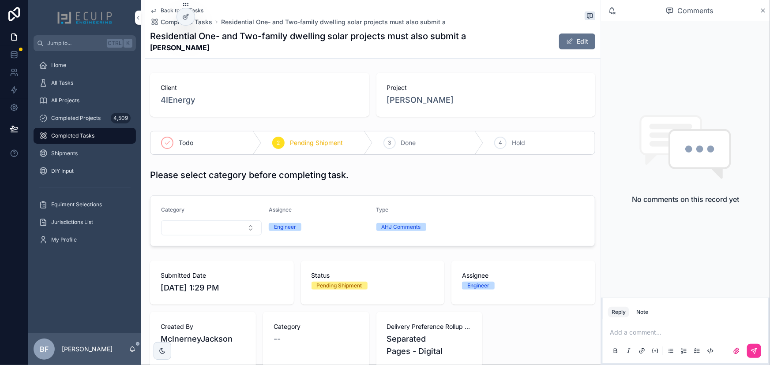
click at [420, 146] on div "3 Done" at bounding box center [428, 142] width 111 height 23
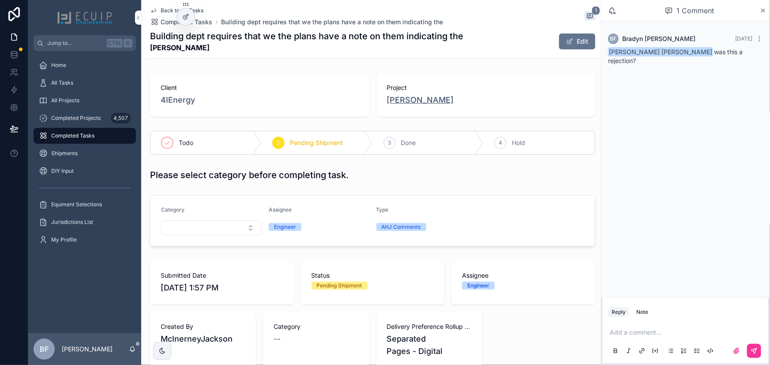
click at [413, 101] on span "Jen Andres" at bounding box center [420, 100] width 67 height 12
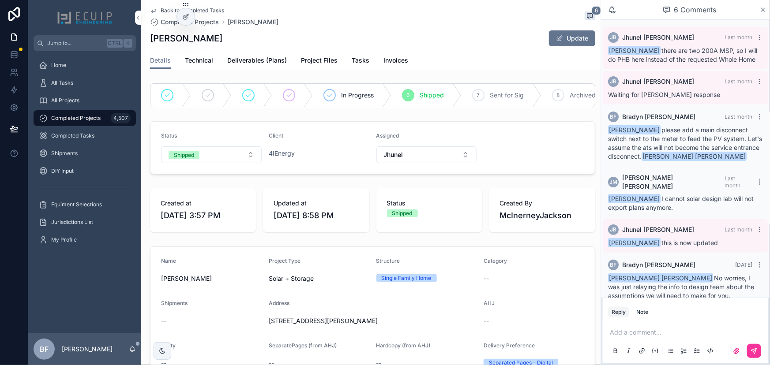
scroll to position [8, 0]
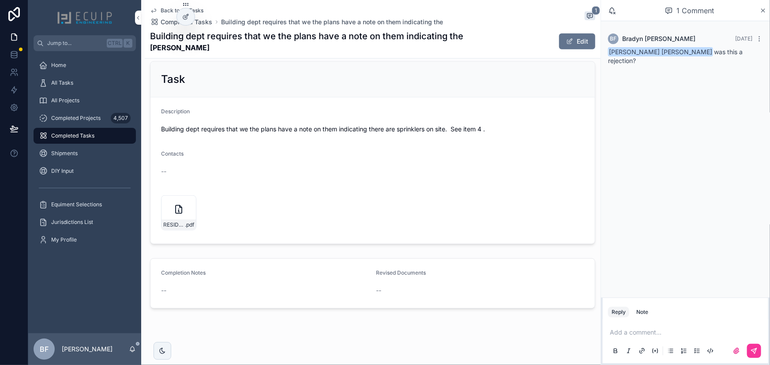
scroll to position [324, 0]
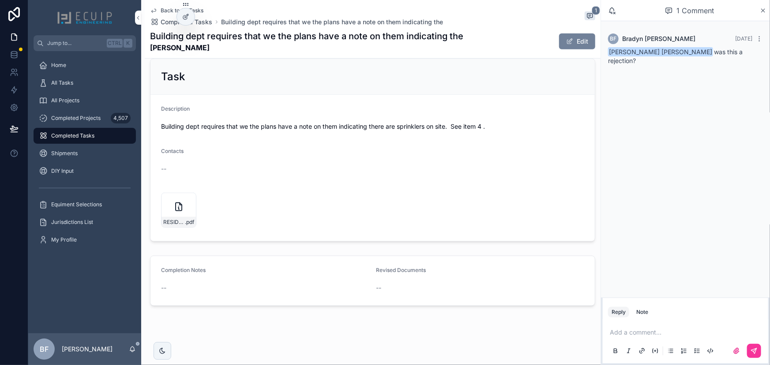
click at [567, 41] on span "scrollable content" at bounding box center [569, 41] width 7 height 7
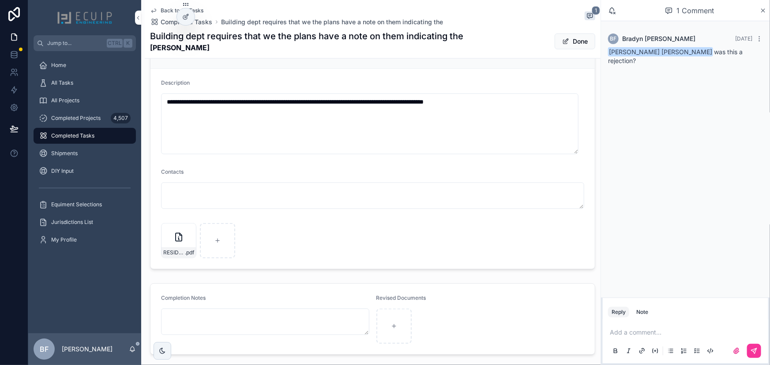
scroll to position [401, 0]
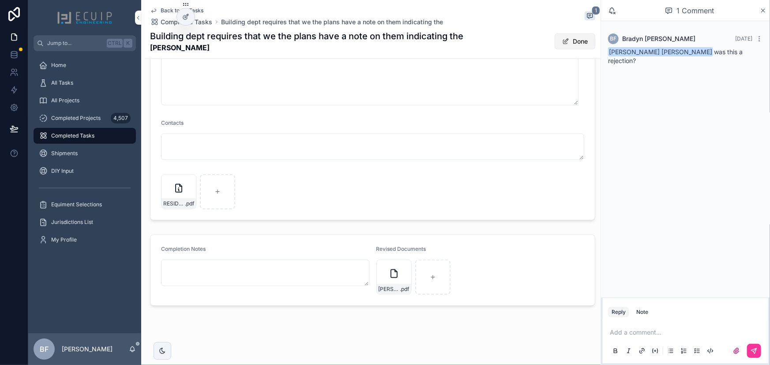
click at [562, 35] on button "Done" at bounding box center [575, 42] width 41 height 16
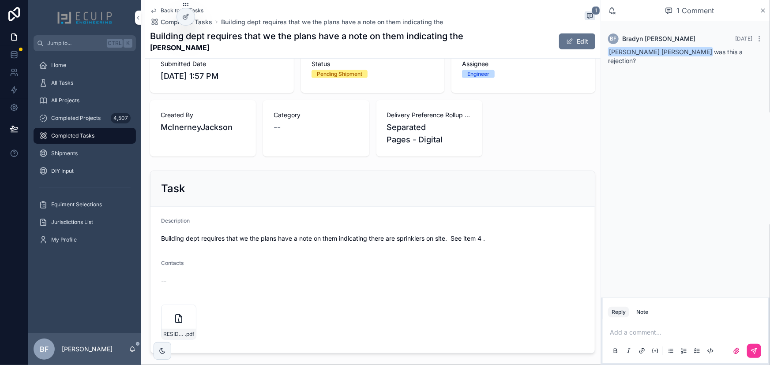
scroll to position [30, 0]
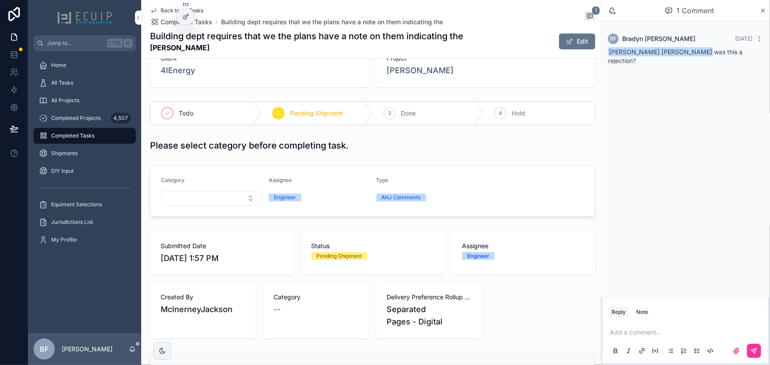
click at [422, 113] on div "3 Done" at bounding box center [428, 113] width 111 height 23
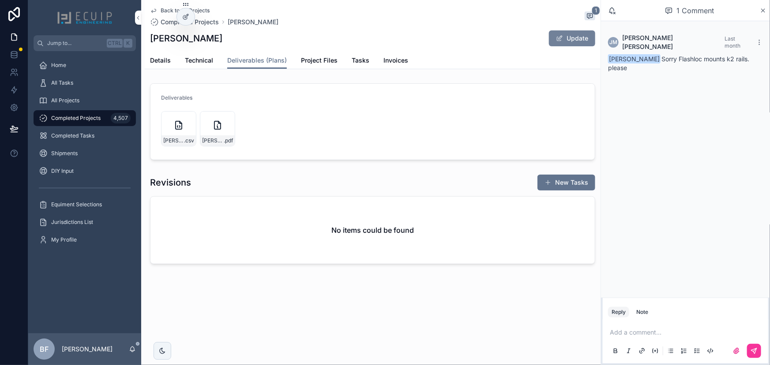
click at [568, 36] on button "Update" at bounding box center [572, 38] width 46 height 16
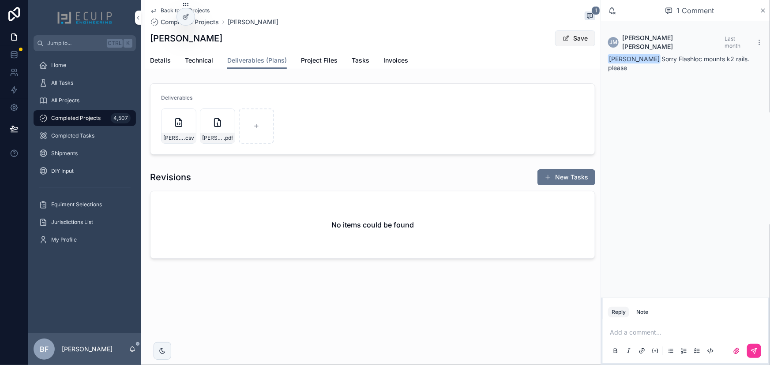
click at [569, 42] on button "Save" at bounding box center [575, 38] width 40 height 16
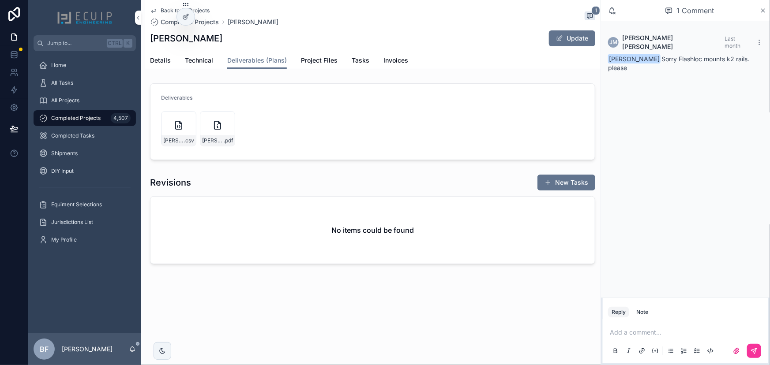
drag, startPoint x: 565, startPoint y: 37, endPoint x: 733, endPoint y: 73, distance: 171.9
click at [565, 37] on button "Update" at bounding box center [572, 38] width 46 height 16
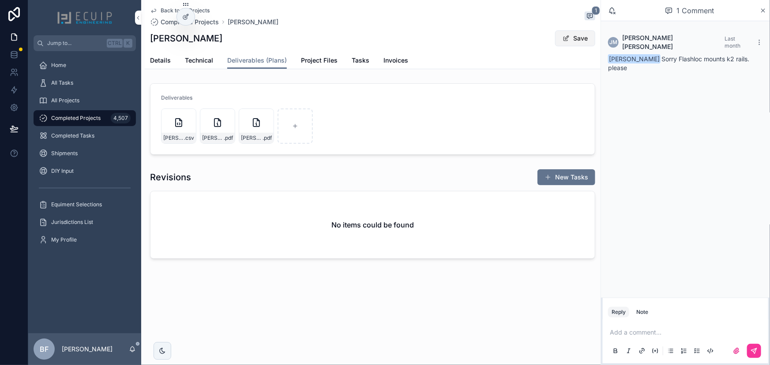
click at [567, 31] on button "Save" at bounding box center [575, 38] width 40 height 16
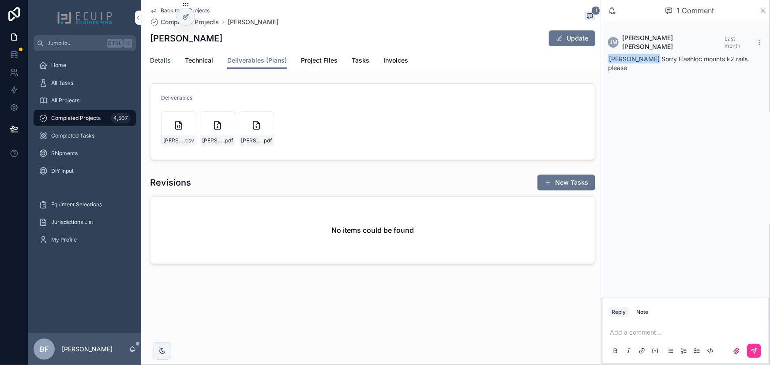
click at [154, 64] on span "Details" at bounding box center [160, 60] width 21 height 9
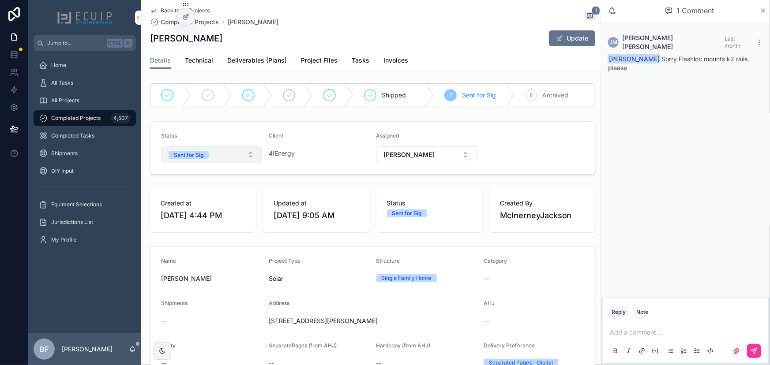
click at [195, 161] on button "Sent for Sig" at bounding box center [211, 154] width 101 height 17
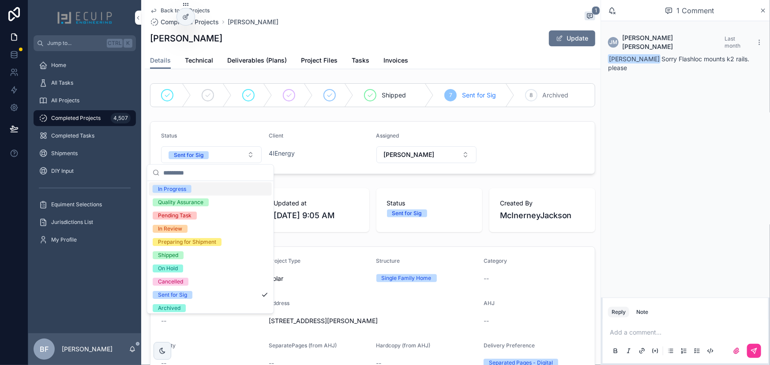
scroll to position [69, 0]
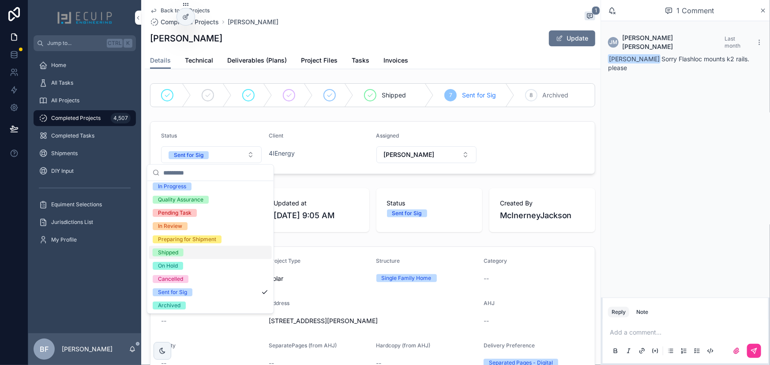
click at [173, 251] on div "Shipped" at bounding box center [168, 253] width 20 height 8
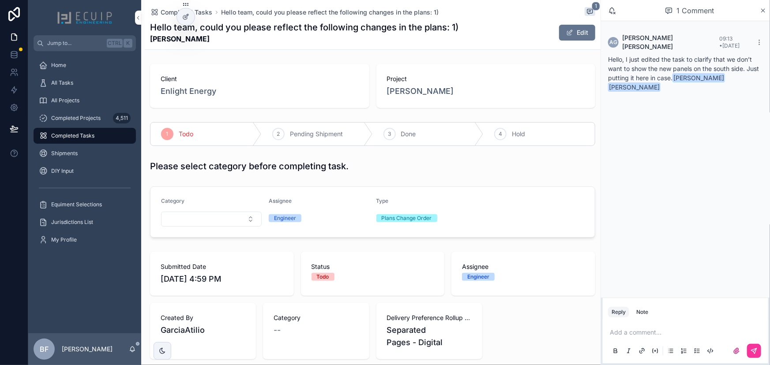
scroll to position [281, 0]
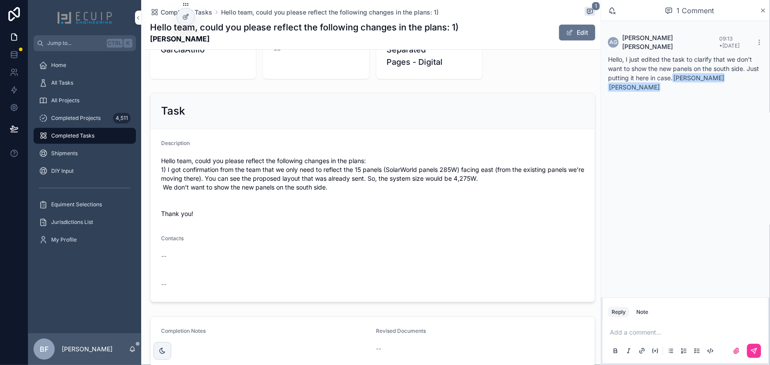
click at [636, 331] on p "scrollable content" at bounding box center [687, 332] width 155 height 9
click at [666, 318] on span "[EMAIL_ADDRESS][DOMAIN_NAME]" at bounding box center [678, 318] width 106 height 9
click at [657, 322] on span "**********" at bounding box center [687, 328] width 155 height 15
click at [733, 333] on p "**********" at bounding box center [687, 328] width 155 height 18
click at [724, 322] on span "**********" at bounding box center [687, 328] width 155 height 15
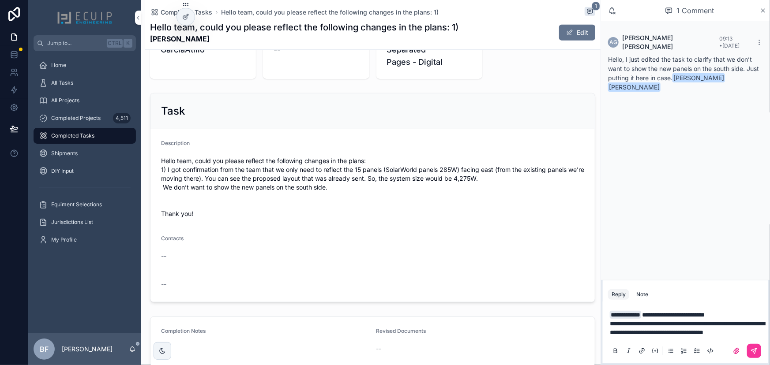
click at [697, 321] on span "**********" at bounding box center [687, 328] width 155 height 15
click at [685, 332] on p "**********" at bounding box center [687, 328] width 155 height 18
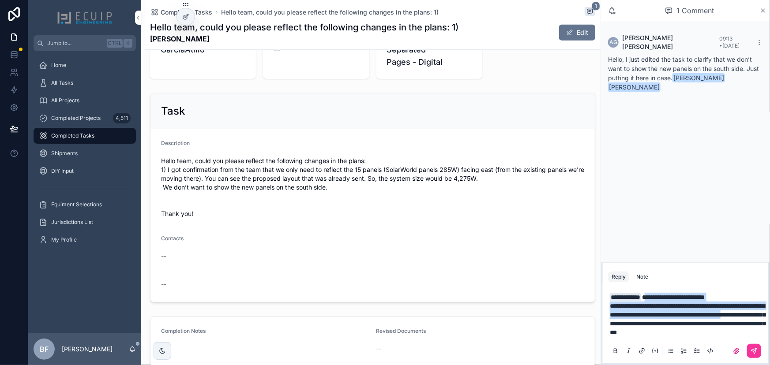
drag, startPoint x: 659, startPoint y: 313, endPoint x: 648, endPoint y: 289, distance: 26.7
click at [648, 293] on div "**********" at bounding box center [687, 315] width 155 height 44
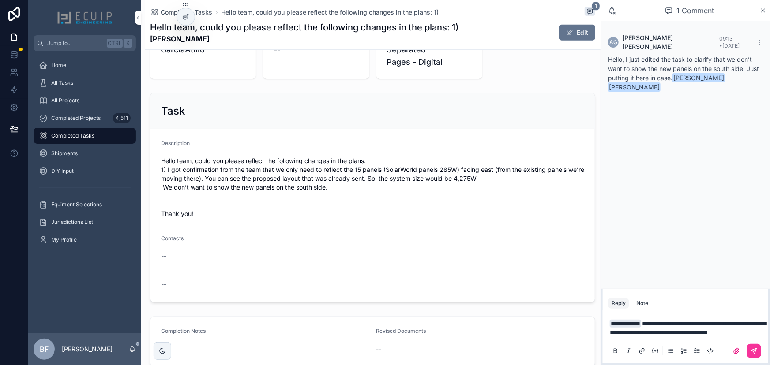
click at [671, 321] on span "**********" at bounding box center [688, 328] width 156 height 15
click at [764, 321] on span "**********" at bounding box center [688, 328] width 156 height 15
click at [729, 321] on span "**********" at bounding box center [688, 328] width 156 height 15
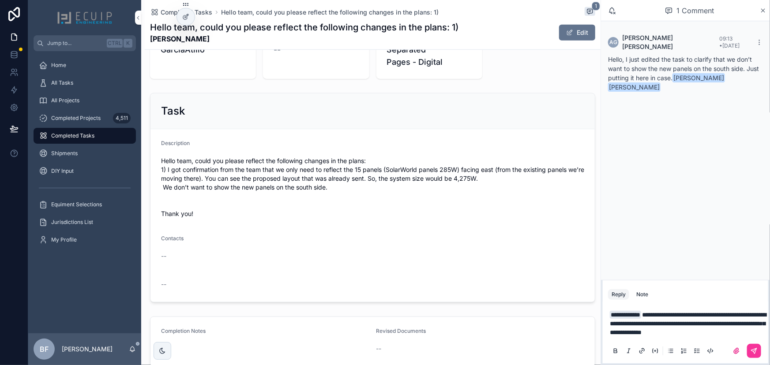
click at [624, 334] on span "**********" at bounding box center [688, 324] width 156 height 24
click at [752, 347] on button "scrollable content" at bounding box center [754, 351] width 14 height 14
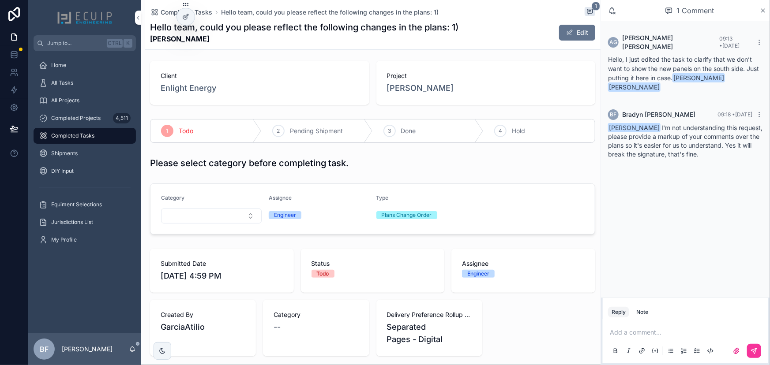
scroll to position [0, 0]
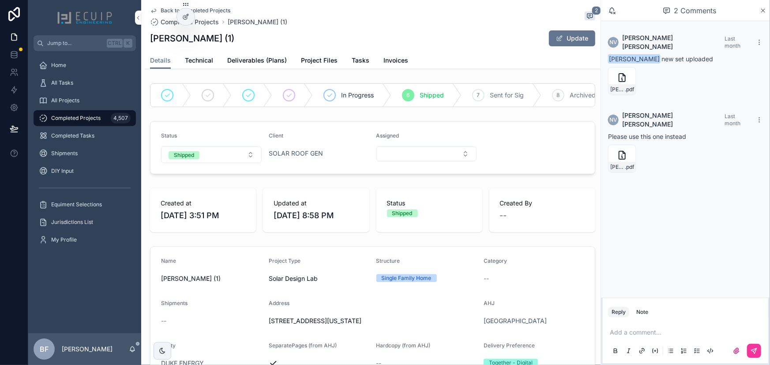
click at [297, 58] on div "Details Technical Deliverables (Plans) Project Files Tasks Invoices" at bounding box center [372, 60] width 445 height 17
click at [301, 58] on span "Project Files" at bounding box center [319, 60] width 37 height 9
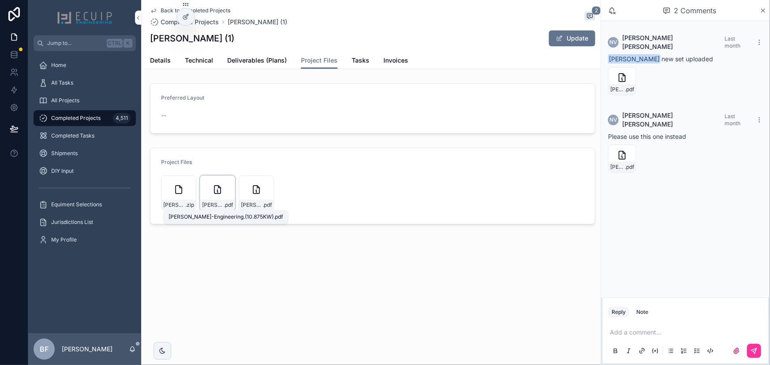
click at [211, 207] on span "Eric-Willis-Engineering.(10.875KW)" at bounding box center [213, 205] width 22 height 7
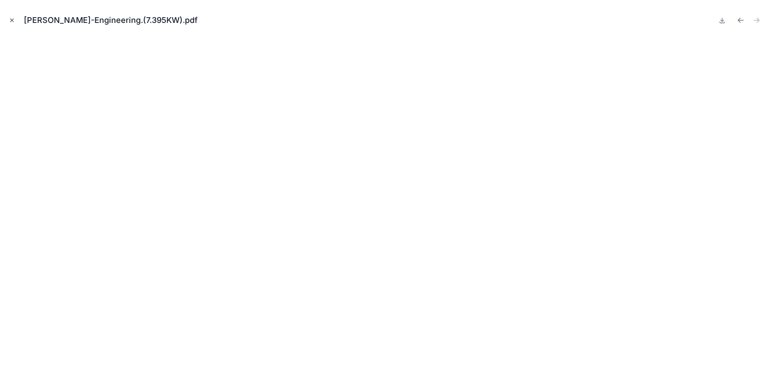
click at [13, 18] on icon "Close modal" at bounding box center [12, 20] width 6 height 6
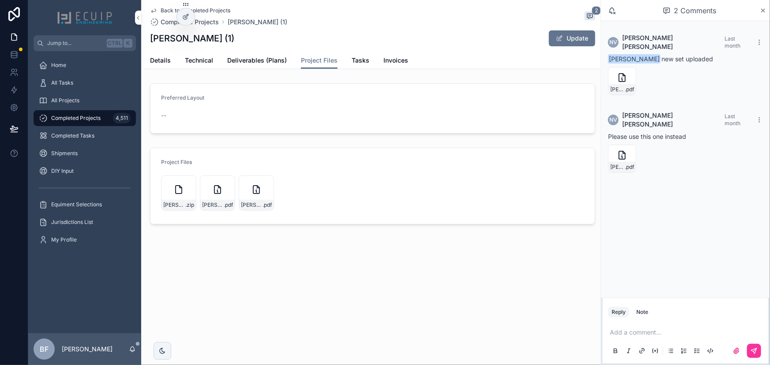
click at [348, 62] on div "Details Technical Deliverables (Plans) Project Files Tasks Invoices" at bounding box center [372, 60] width 445 height 17
click at [352, 60] on span "Tasks" at bounding box center [361, 60] width 18 height 9
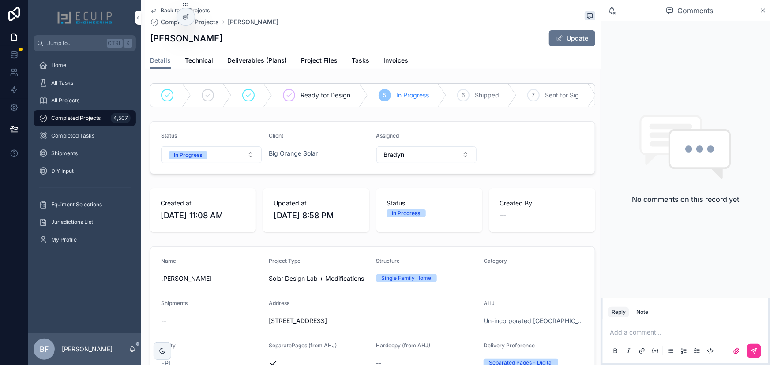
scroll to position [321, 0]
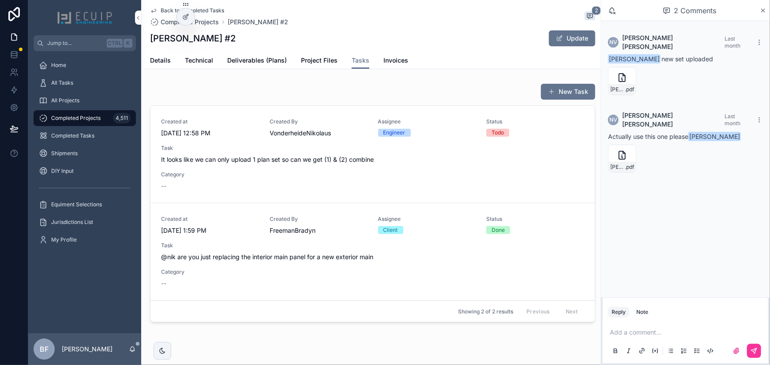
click at [274, 184] on div "Created at [DATE] 12:58 PM Created By VonderheideNikolaus Assignee Engineer Sta…" at bounding box center [372, 154] width 423 height 72
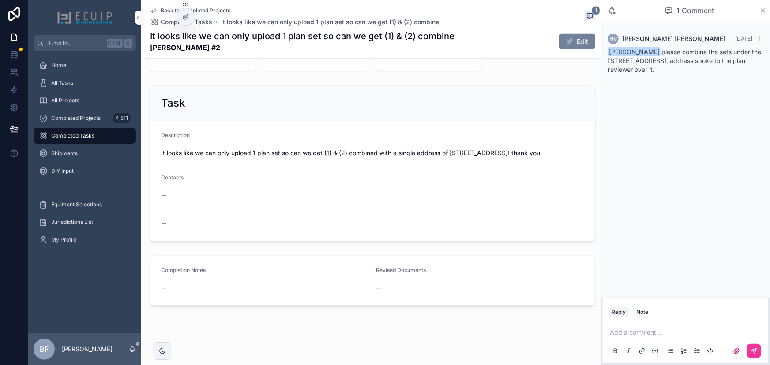
click at [575, 47] on button "Edit" at bounding box center [577, 42] width 36 height 16
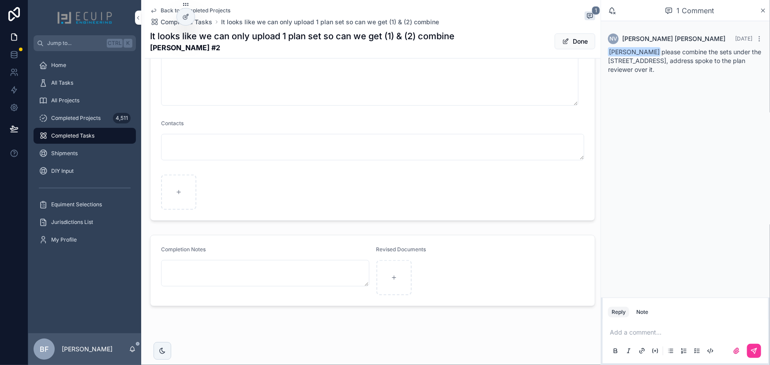
scroll to position [397, 0]
click at [642, 328] on div "Add a comment..." at bounding box center [685, 341] width 155 height 37
click at [646, 330] on p "scrollable content" at bounding box center [687, 332] width 155 height 9
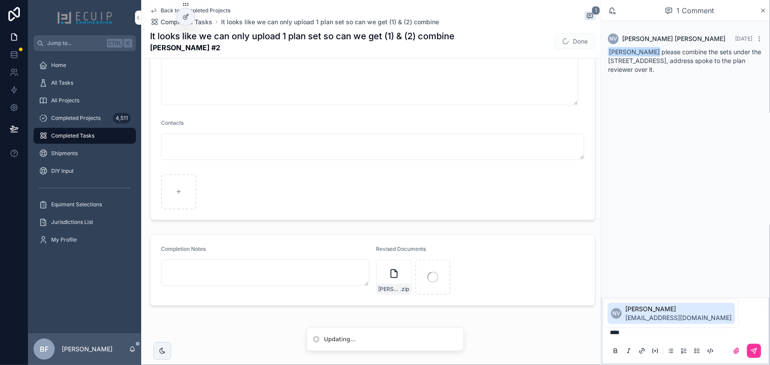
click at [653, 322] on li "NV [PERSON_NAME] [EMAIL_ADDRESS][DOMAIN_NAME]" at bounding box center [670, 313] width 127 height 21
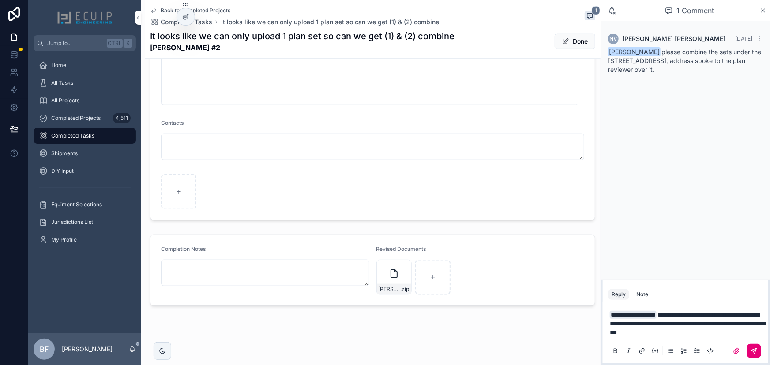
click at [750, 348] on button "scrollable content" at bounding box center [754, 351] width 14 height 14
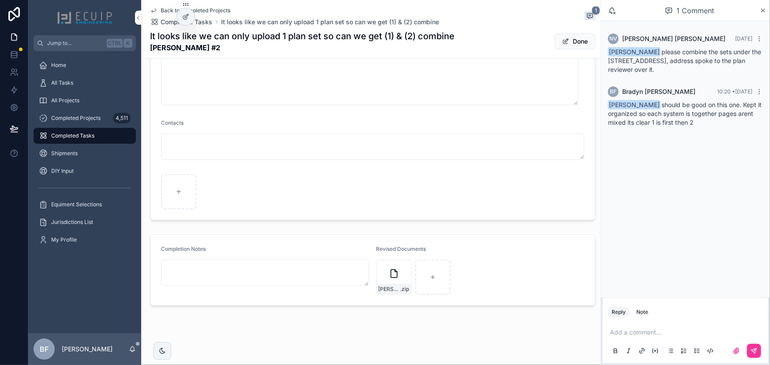
click at [559, 31] on div "It looks like we can only upload 1 plan set so can we get (1) & (2) combine [PE…" at bounding box center [372, 41] width 445 height 23
click at [562, 36] on button "Done" at bounding box center [575, 42] width 41 height 16
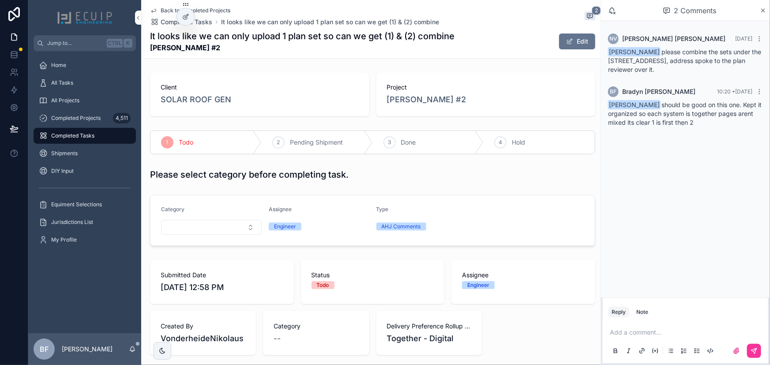
scroll to position [0, 0]
click at [401, 153] on div "3 Done" at bounding box center [428, 142] width 111 height 23
click at [684, 336] on p "scrollable content" at bounding box center [687, 332] width 155 height 9
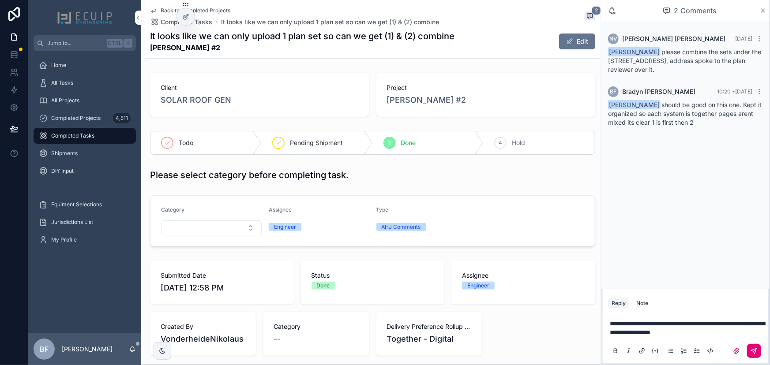
click at [754, 351] on icon "scrollable content" at bounding box center [753, 351] width 7 height 7
